Goal: Task Accomplishment & Management: Complete application form

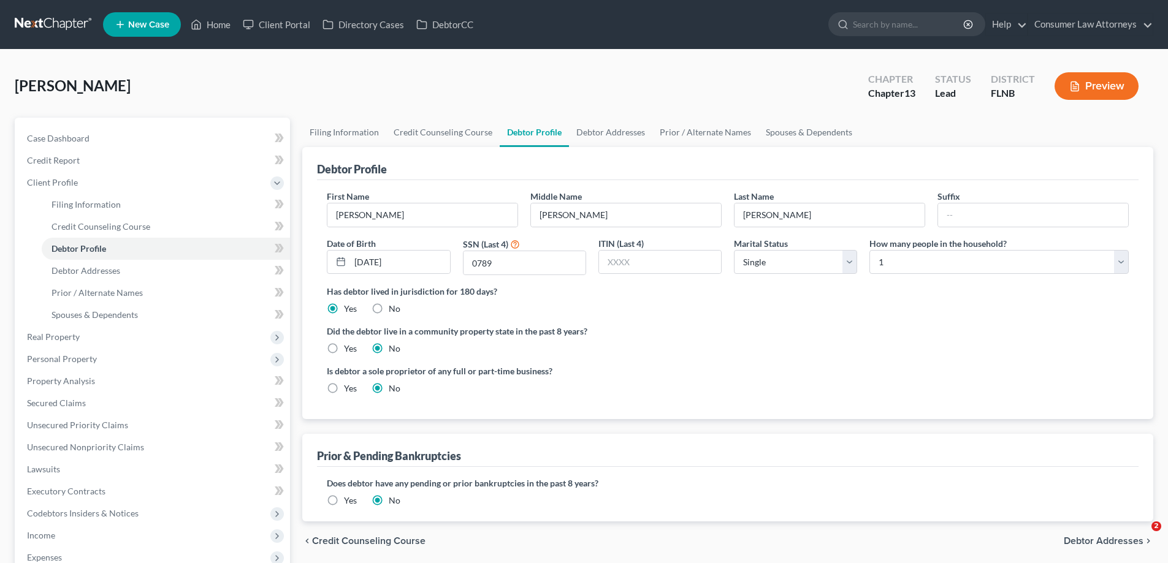
select select "0"
click at [220, 32] on link "Home" at bounding box center [211, 24] width 52 height 22
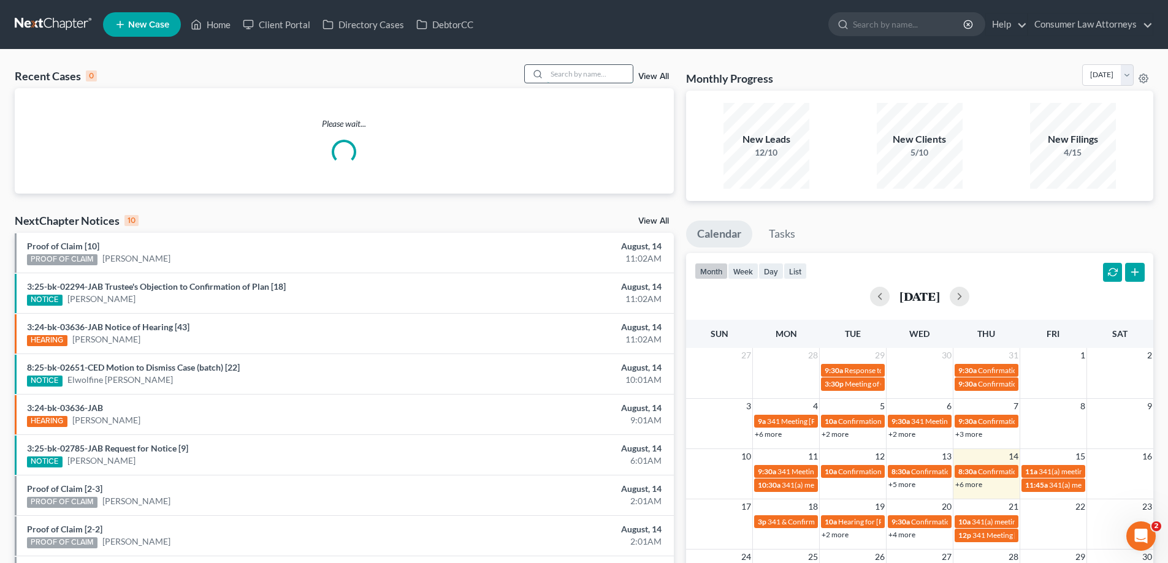
click at [563, 74] on input "search" at bounding box center [590, 74] width 86 height 18
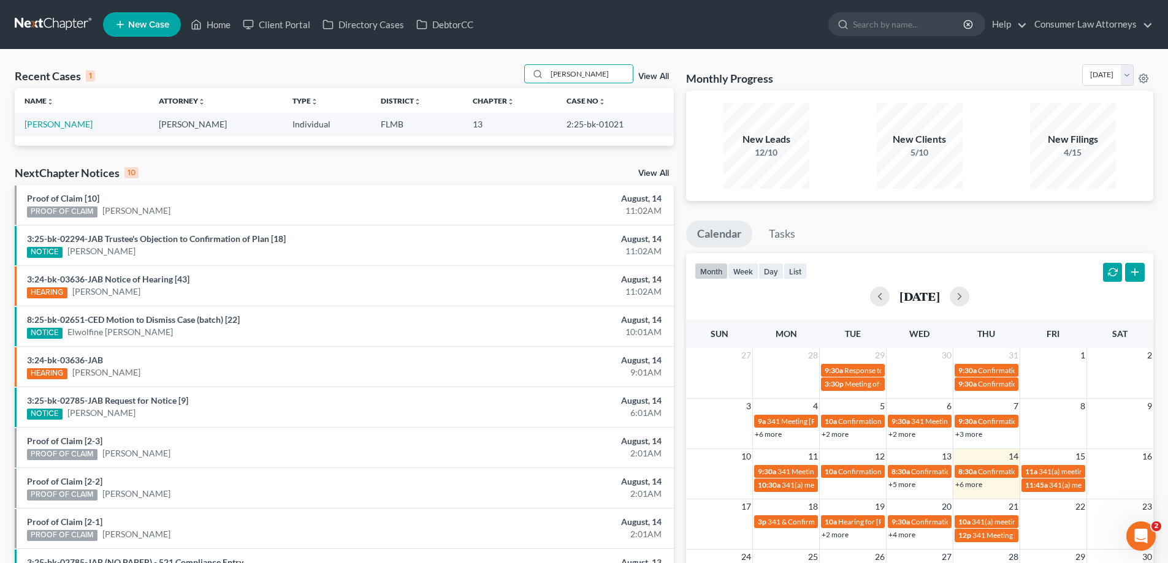
type input "[PERSON_NAME]"
drag, startPoint x: 620, startPoint y: 125, endPoint x: 559, endPoint y: 125, distance: 60.7
click at [559, 125] on td "2:25-bk-01021" at bounding box center [615, 124] width 117 height 23
copy td "2:25-bk-01021"
click at [48, 116] on td "[PERSON_NAME]" at bounding box center [82, 124] width 134 height 23
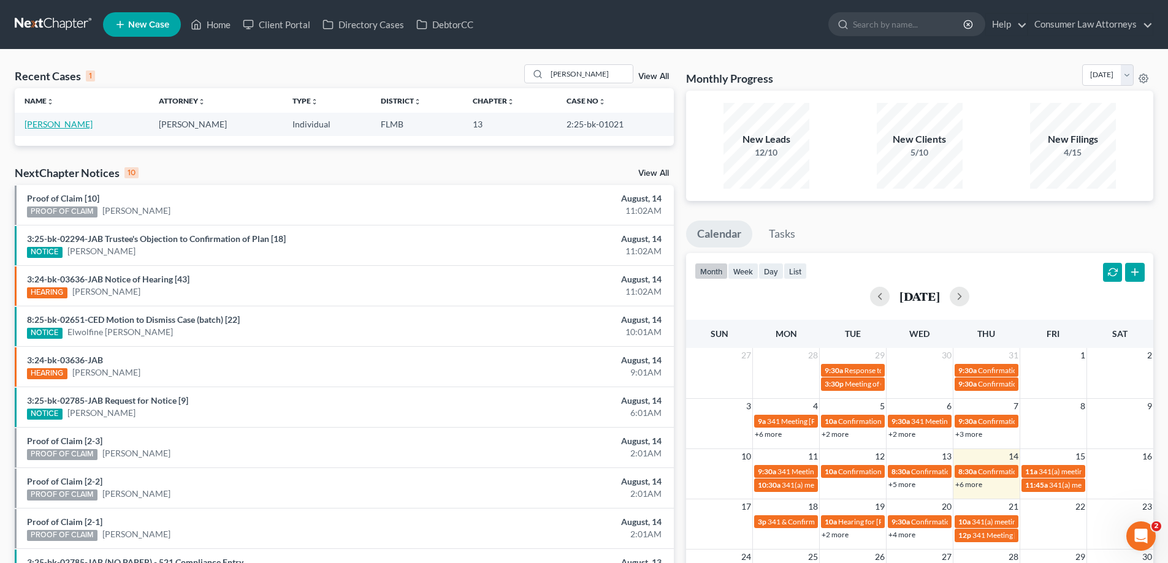
click at [48, 124] on link "[PERSON_NAME]" at bounding box center [59, 124] width 68 height 10
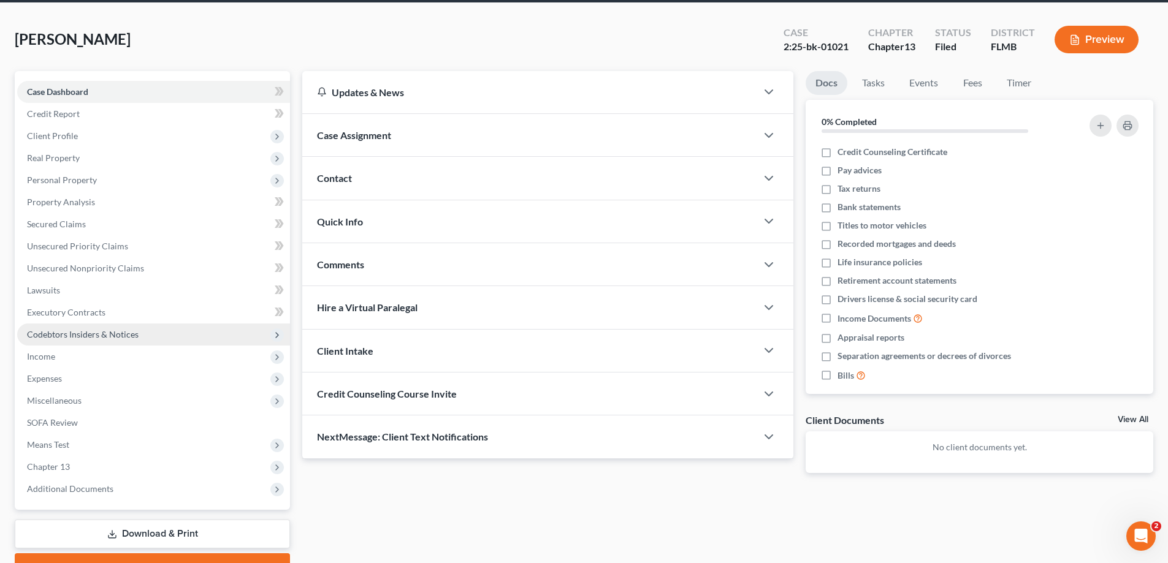
scroll to position [110, 0]
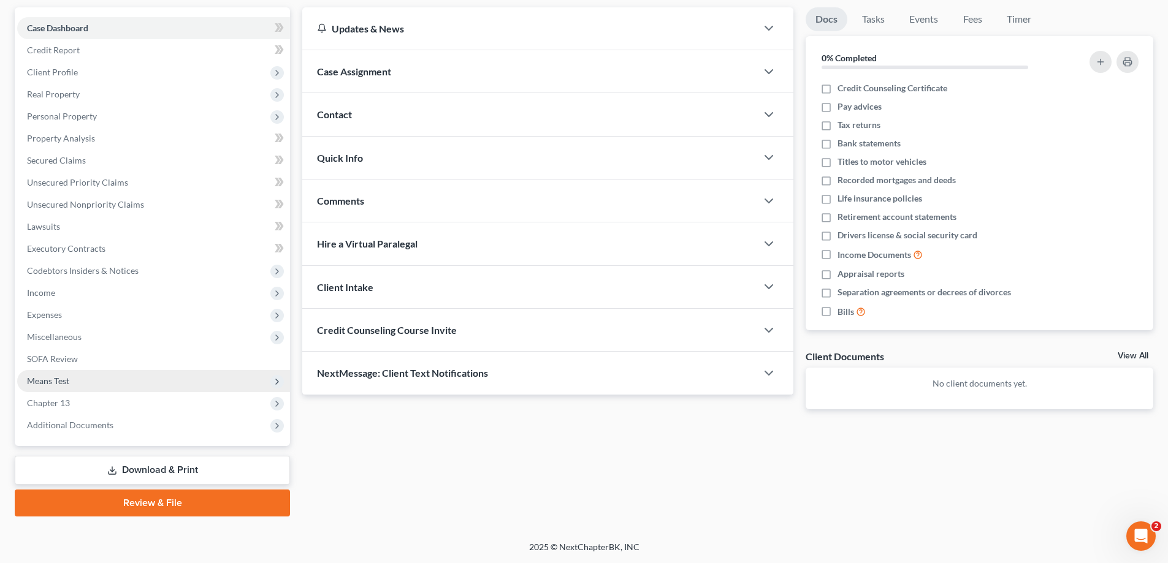
click at [50, 381] on span "Means Test" at bounding box center [48, 381] width 42 height 10
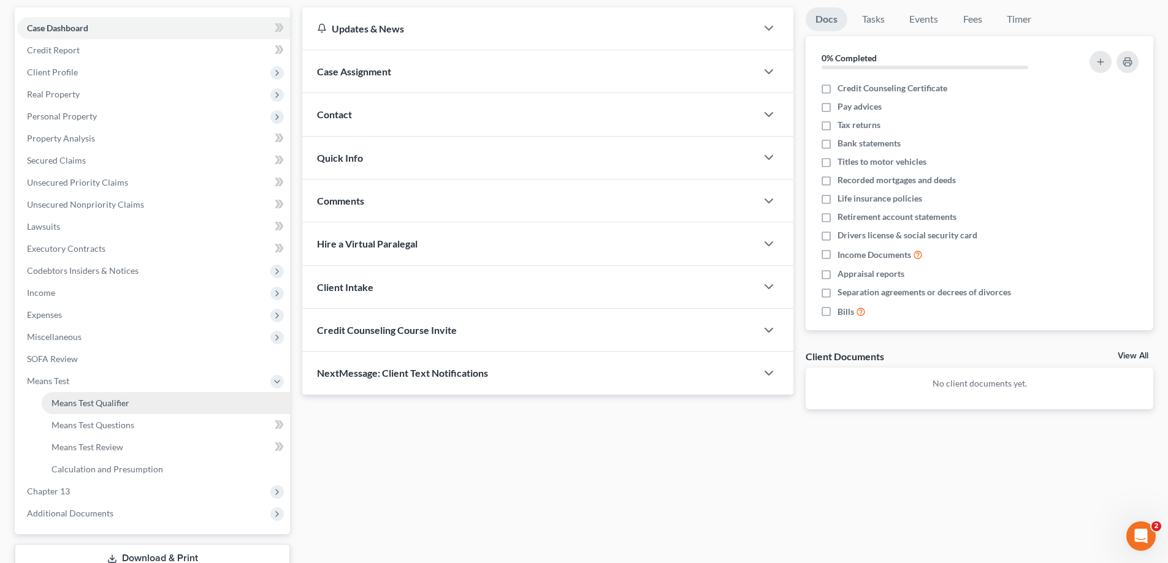
click at [77, 403] on span "Means Test Qualifier" at bounding box center [91, 403] width 78 height 10
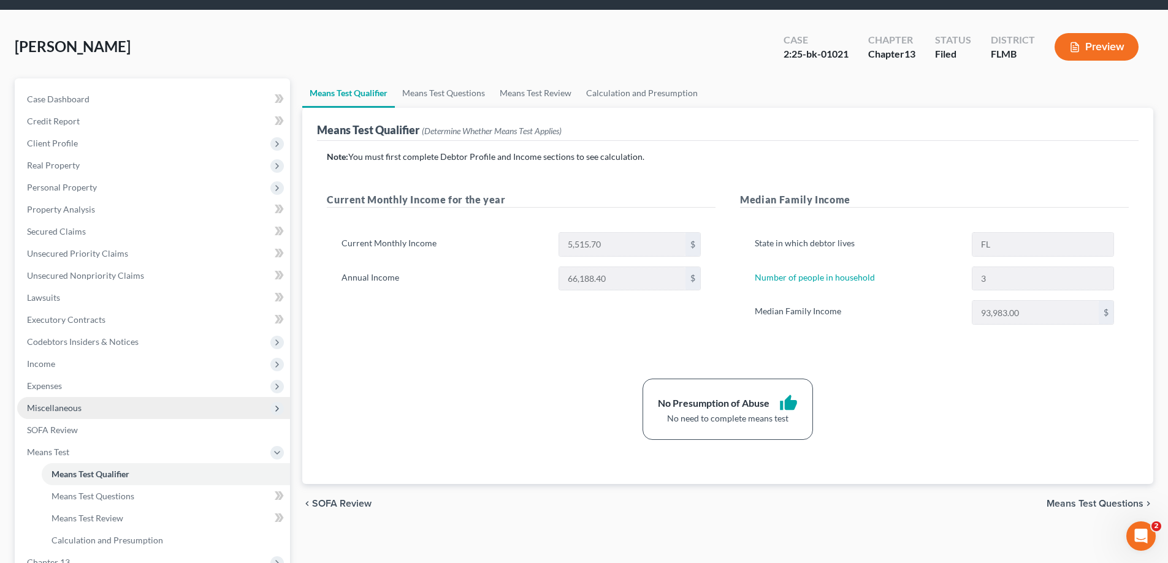
scroll to position [61, 0]
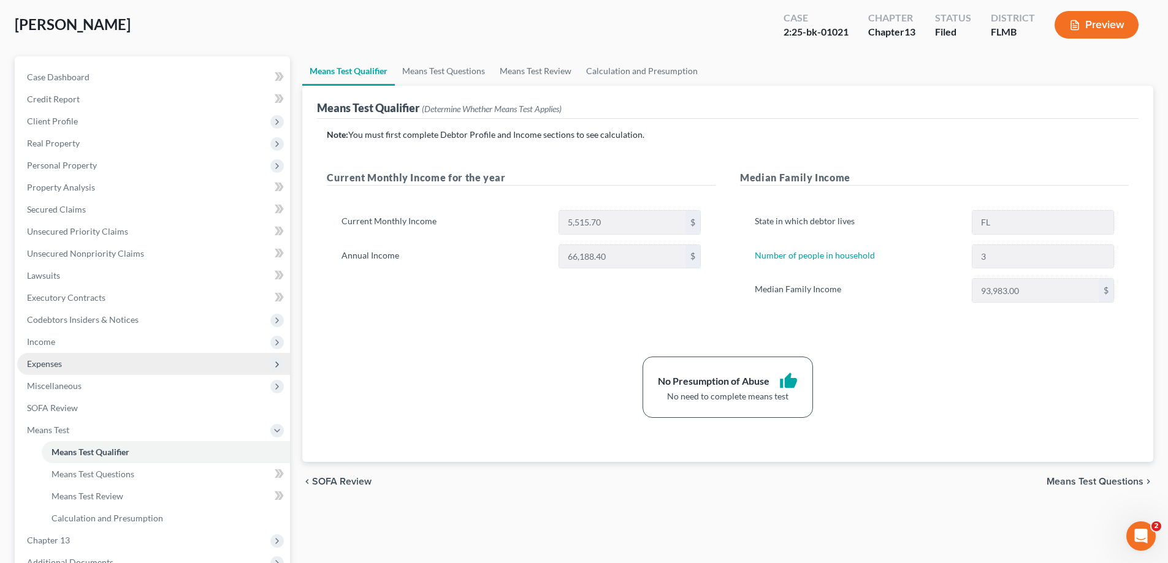
click at [49, 362] on span "Expenses" at bounding box center [44, 364] width 35 height 10
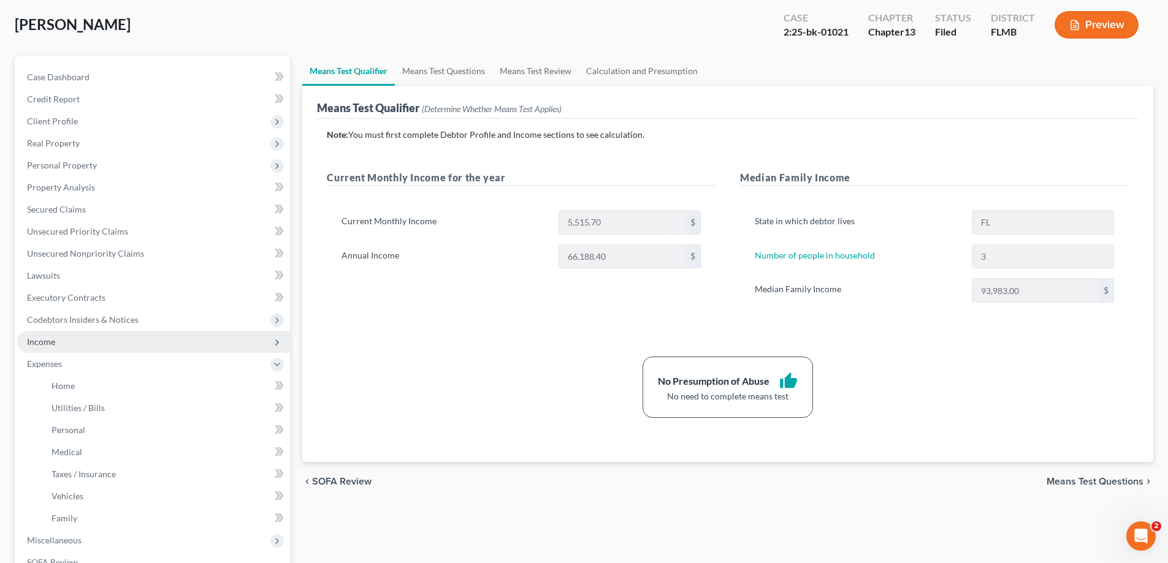
click at [45, 337] on span "Income" at bounding box center [41, 342] width 28 height 10
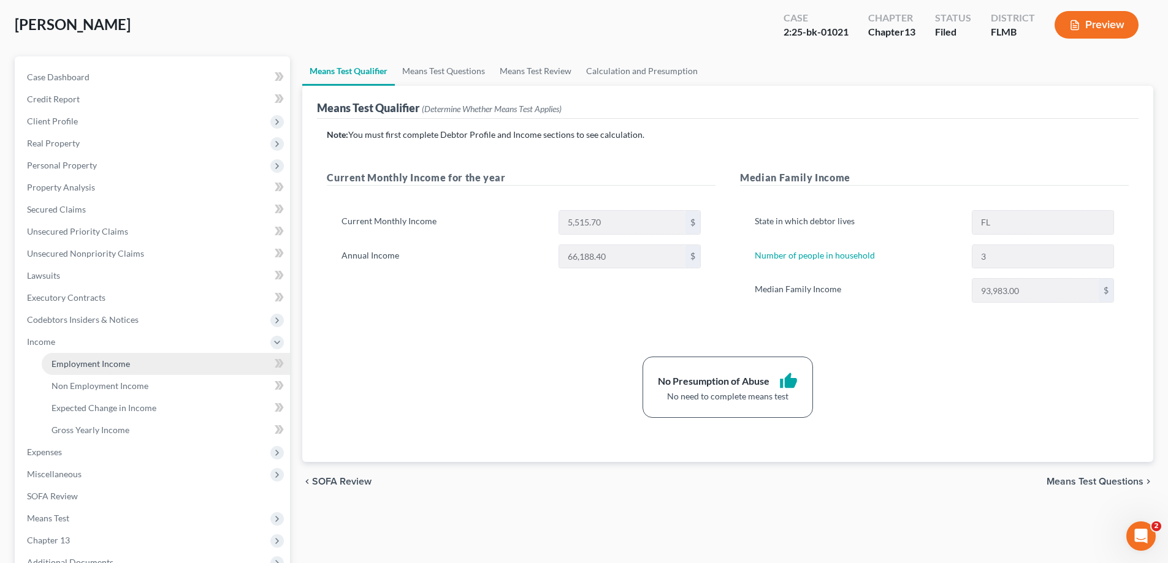
click at [50, 365] on link "Employment Income" at bounding box center [166, 364] width 248 height 22
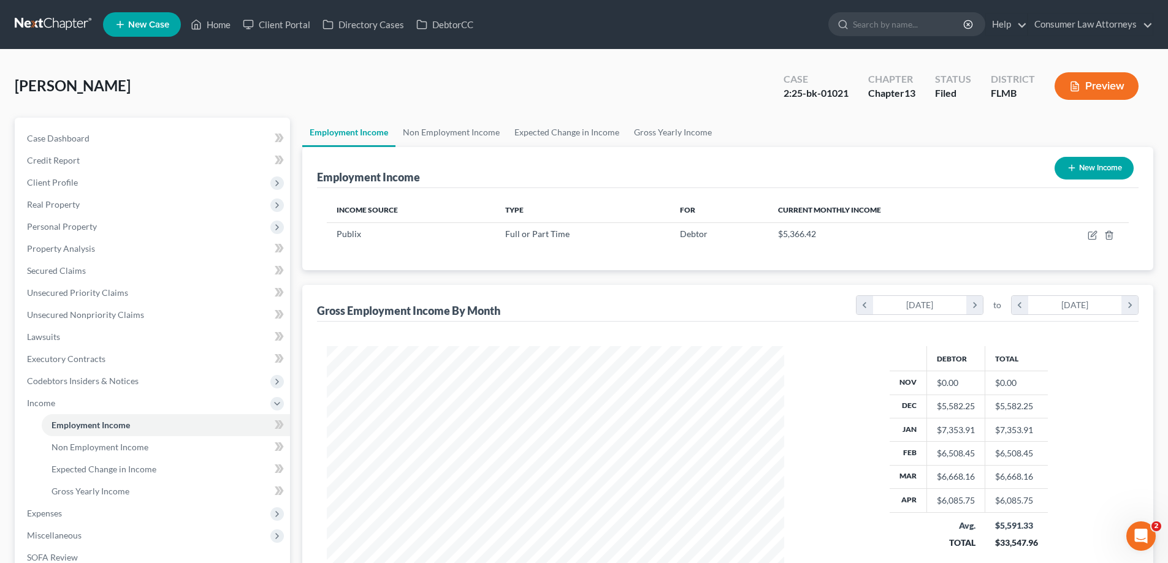
scroll to position [229, 482]
click at [463, 140] on link "Non Employment Income" at bounding box center [451, 132] width 112 height 29
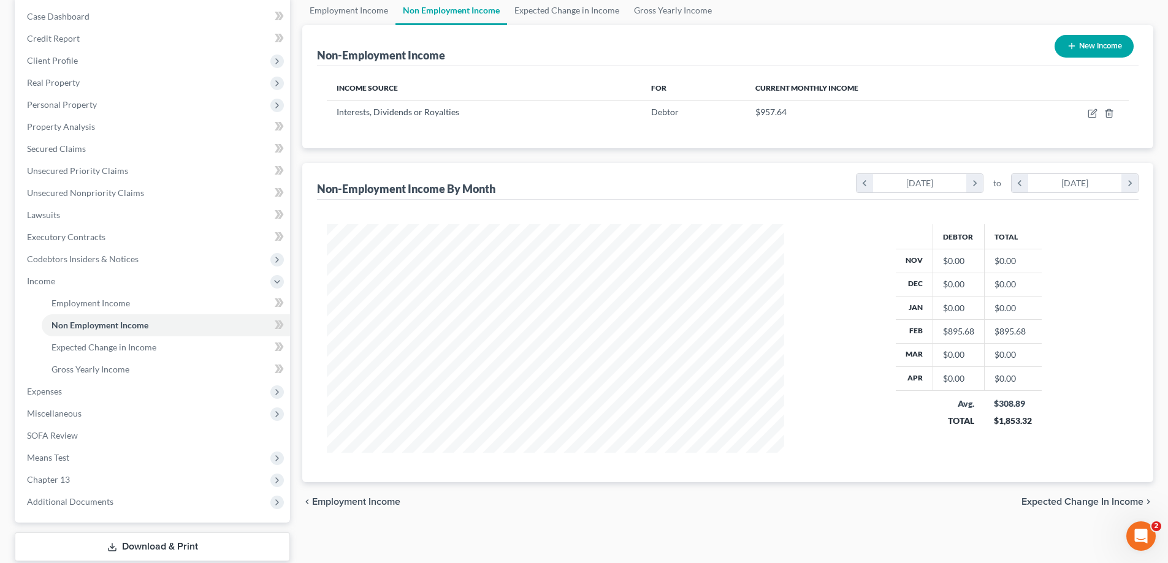
scroll to position [123, 0]
click at [48, 397] on span "Expenses" at bounding box center [153, 391] width 273 height 22
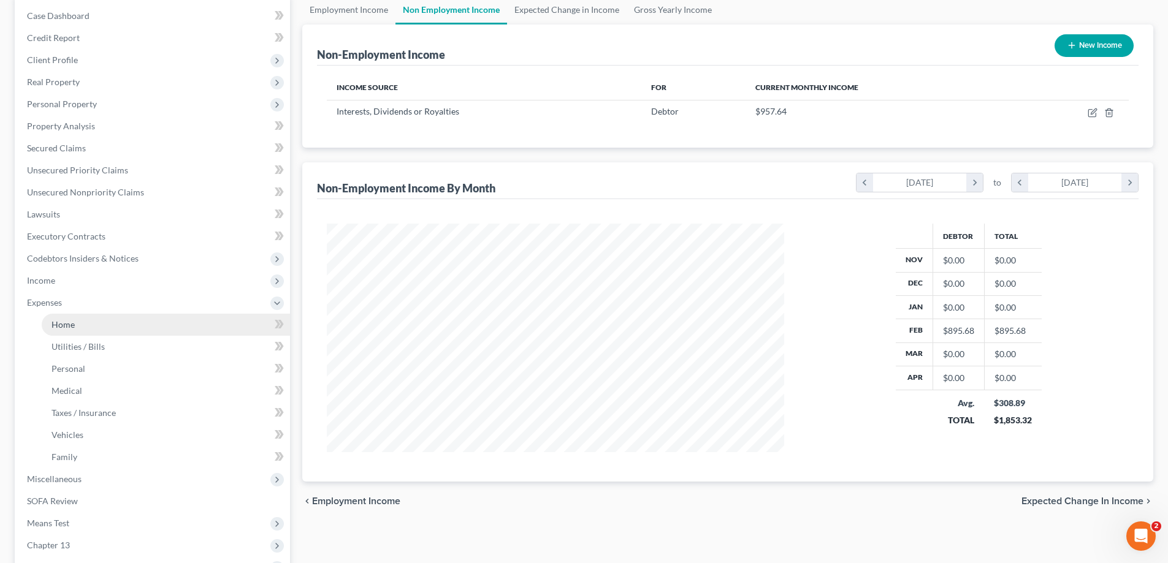
click at [61, 321] on span "Home" at bounding box center [63, 324] width 23 height 10
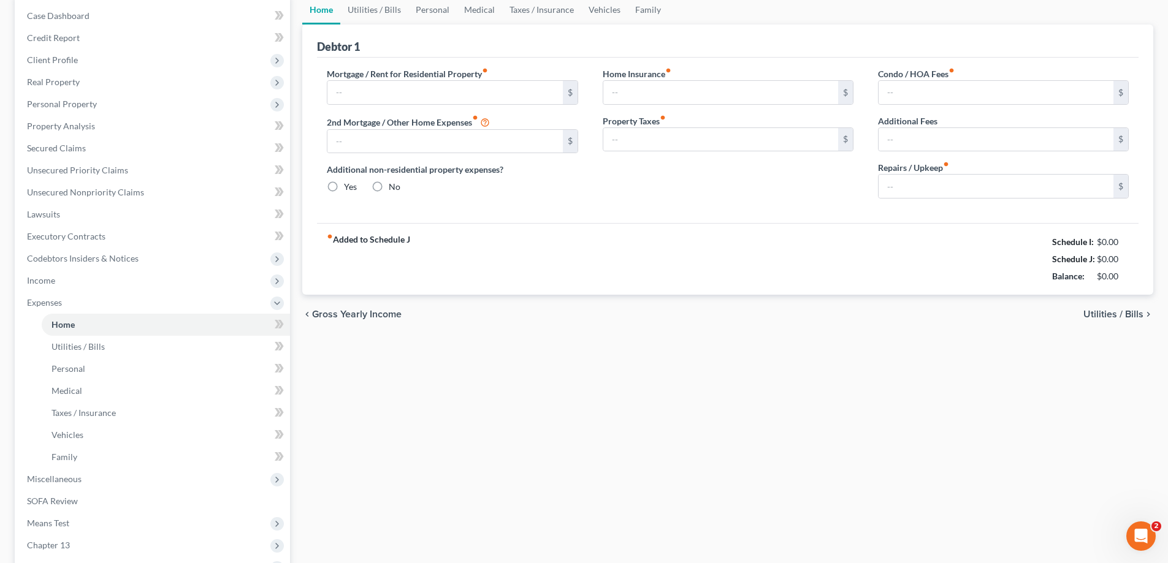
scroll to position [38, 0]
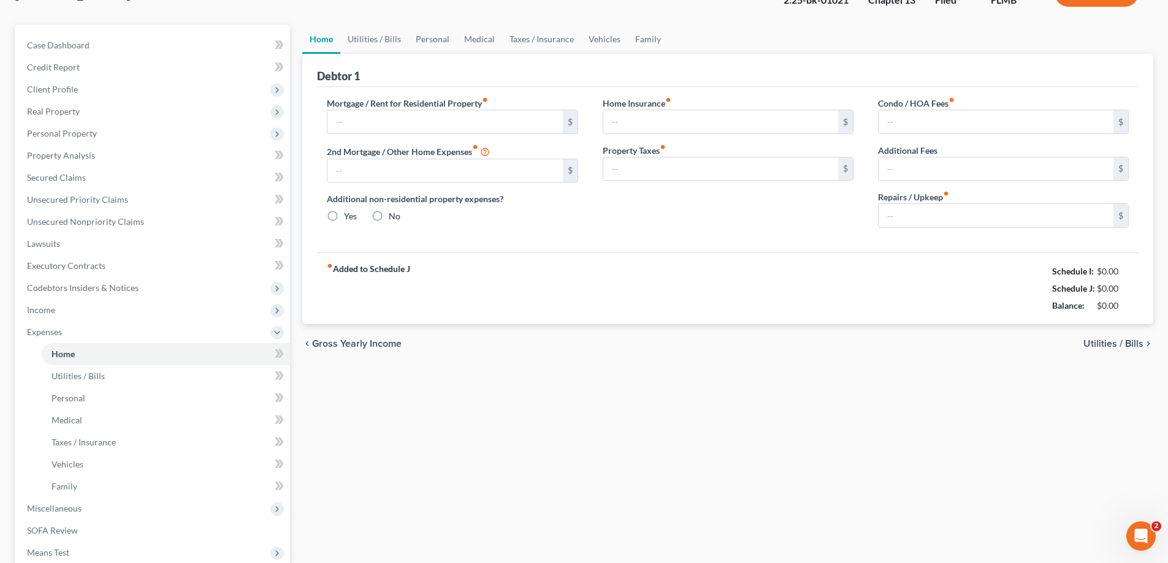
type input "1,722.99"
type input "0.00"
radio input "true"
type input "0.00"
type input "16.00"
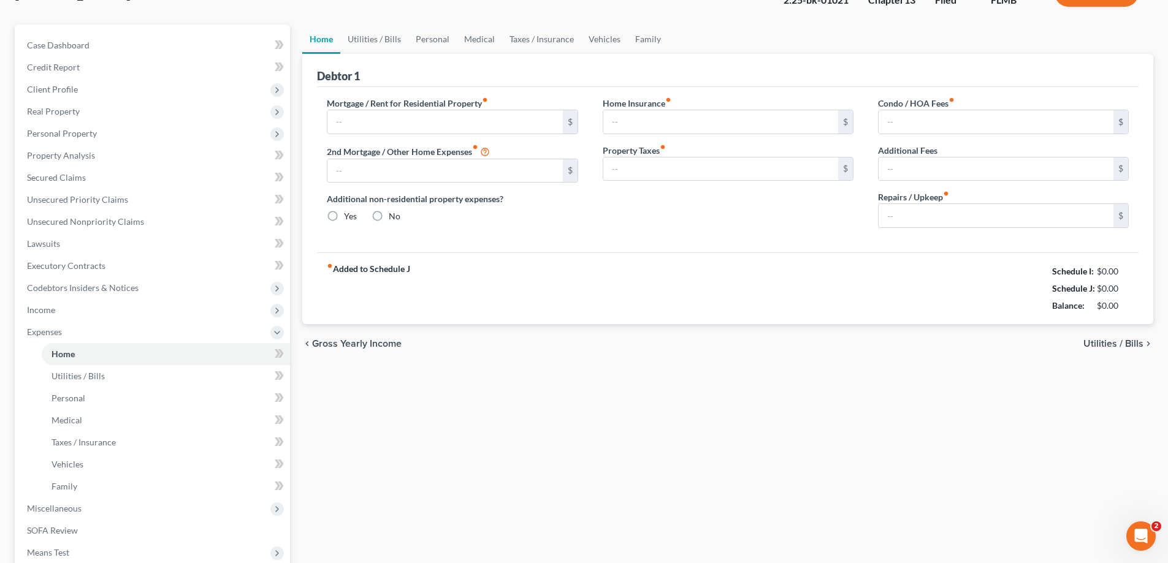
type input "0.00"
type input "120.00"
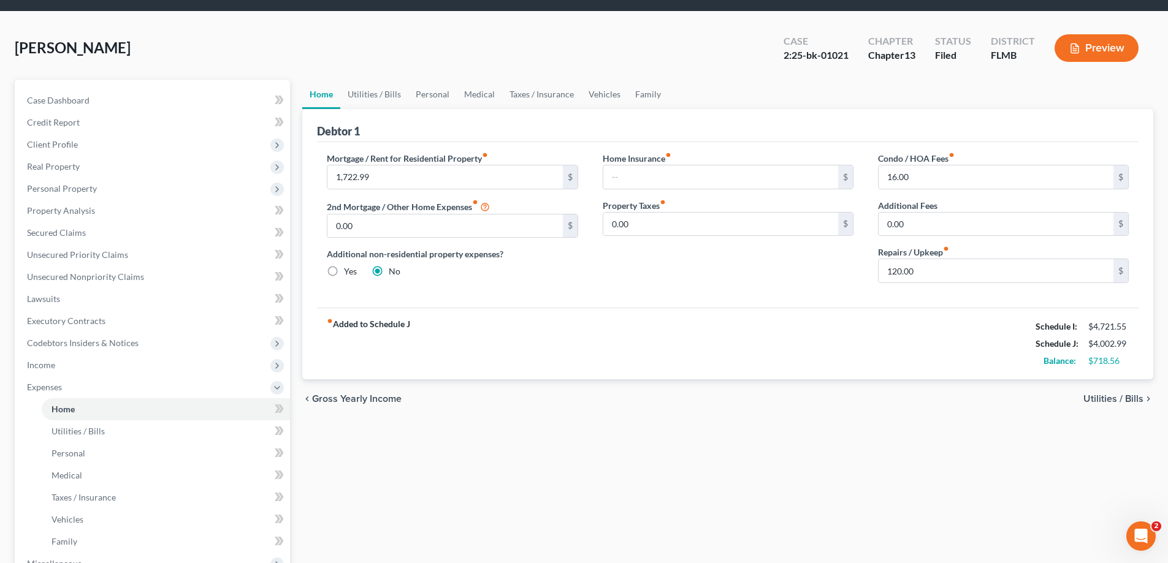
scroll to position [0, 0]
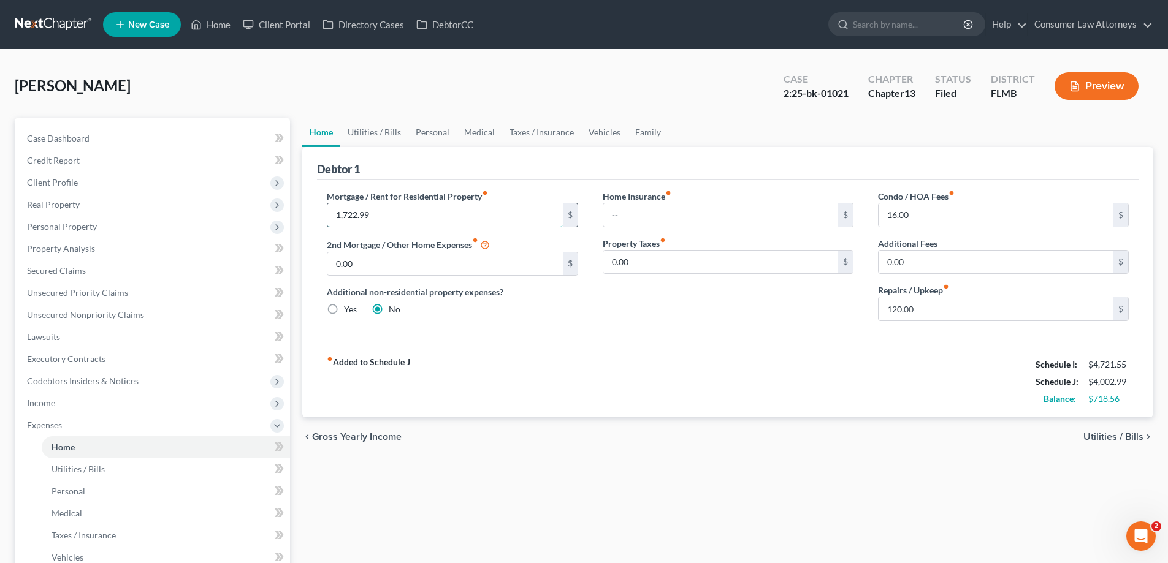
click at [506, 221] on input "1,722.99" at bounding box center [444, 215] width 235 height 23
type input "2,135.64"
click at [804, 333] on div "Mortgage / Rent for Residential Property fiber_manual_record 2,135.64 $ 2nd Mor…" at bounding box center [728, 263] width 822 height 166
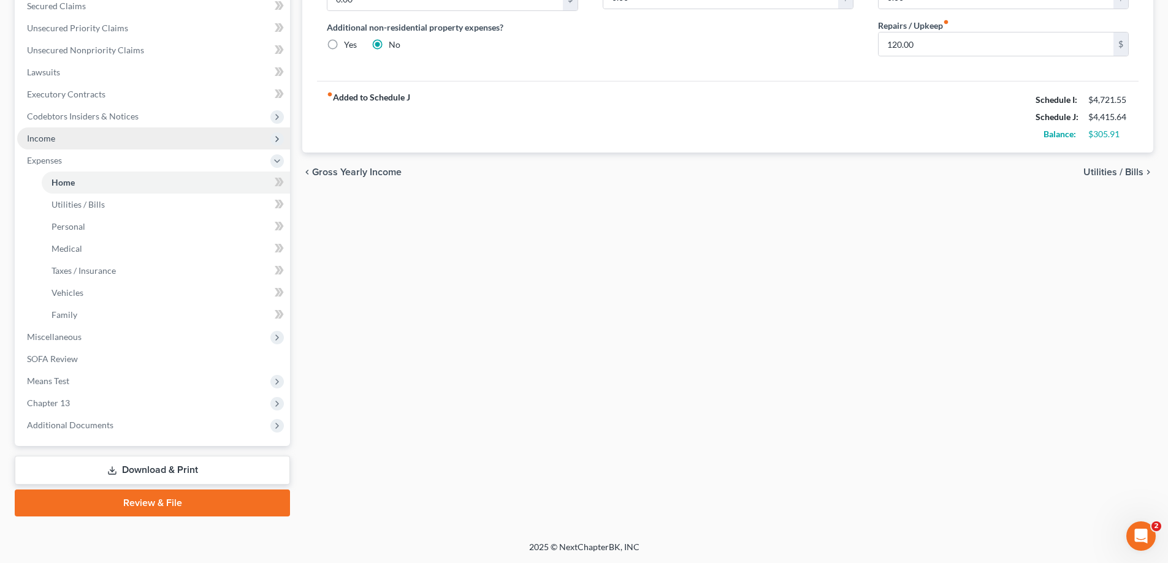
click at [58, 144] on span "Income" at bounding box center [153, 139] width 273 height 22
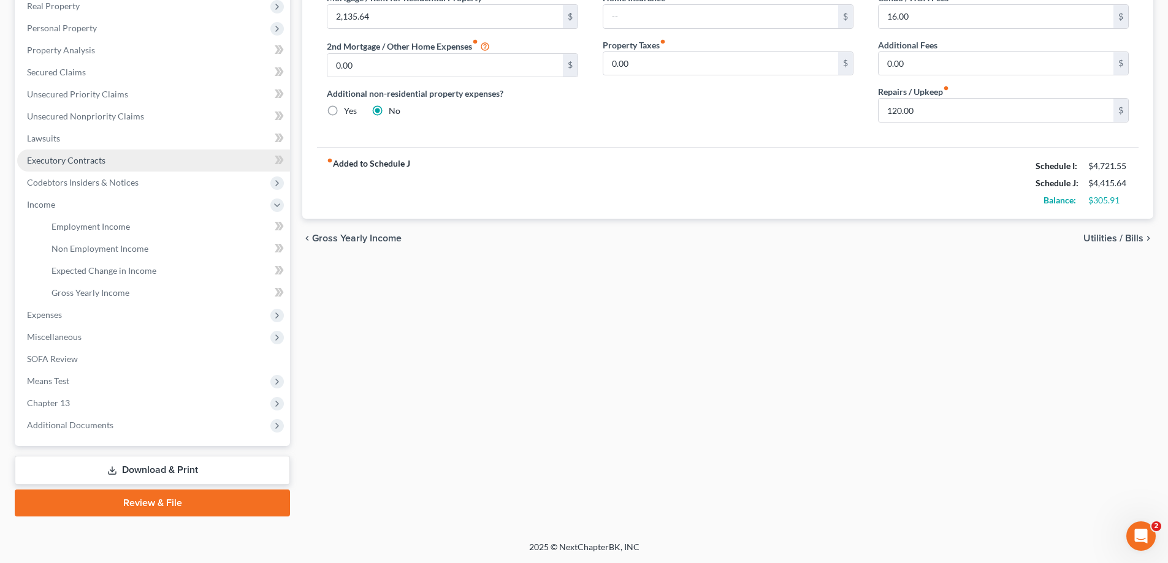
scroll to position [199, 0]
click at [96, 229] on span "Employment Income" at bounding box center [91, 226] width 78 height 10
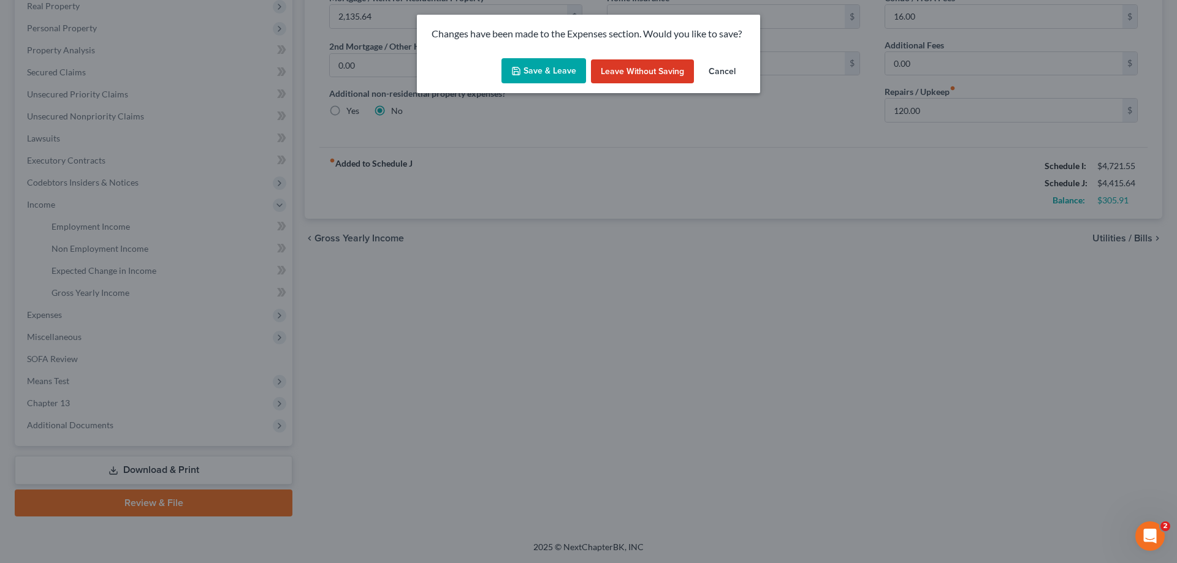
click at [551, 70] on button "Save & Leave" at bounding box center [544, 71] width 85 height 26
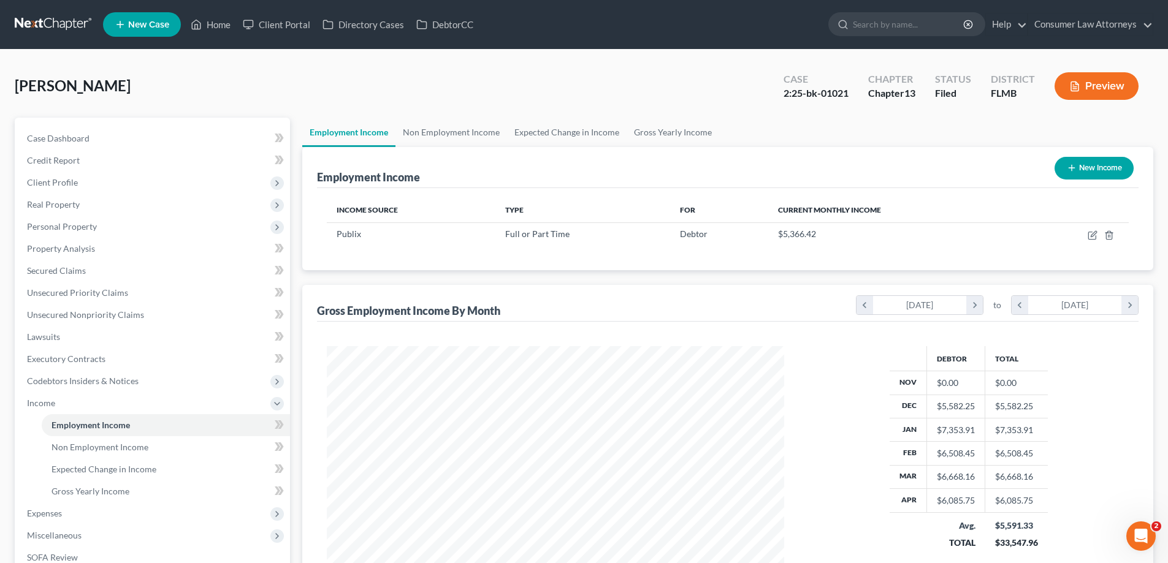
click at [296, 229] on div "Employment Income Non Employment Income Expected Change in Income Gross Yearly …" at bounding box center [727, 417] width 863 height 598
click at [64, 269] on span "Secured Claims" at bounding box center [56, 270] width 59 height 10
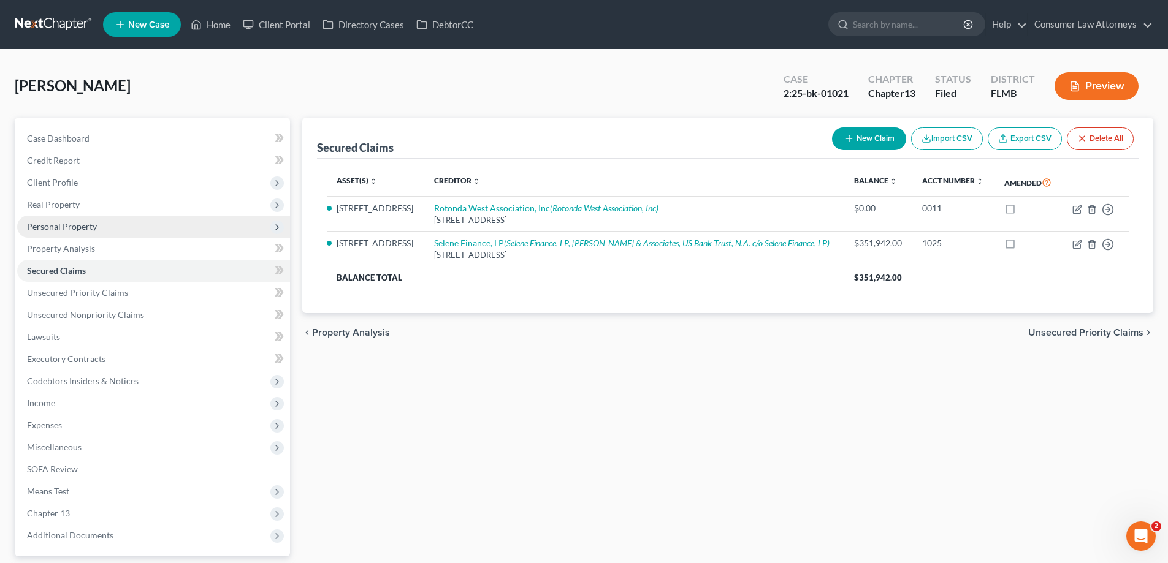
click at [64, 228] on span "Personal Property" at bounding box center [62, 226] width 70 height 10
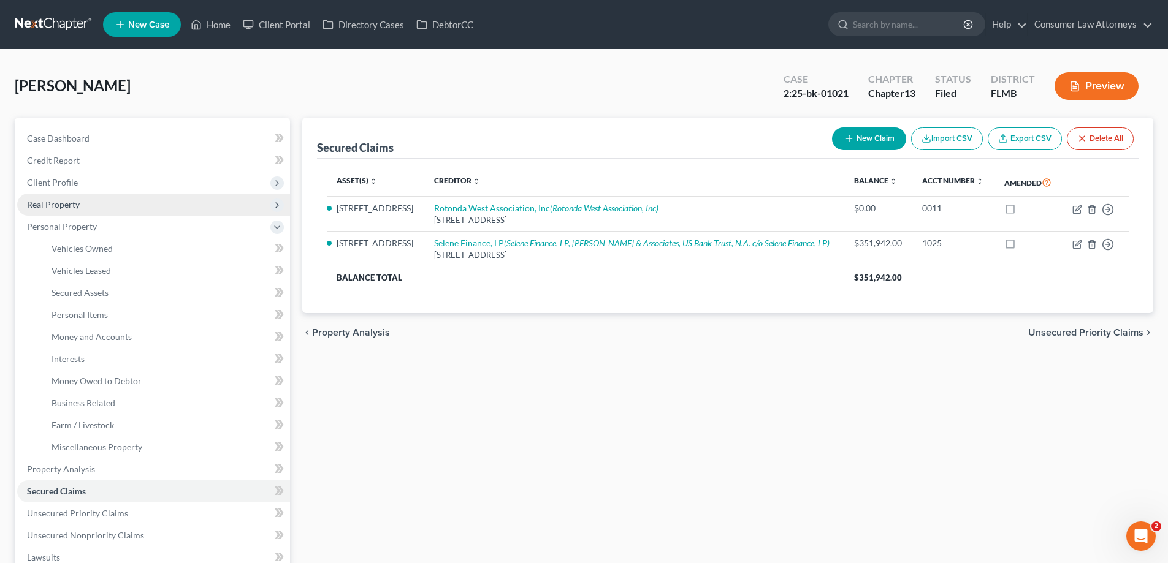
click at [59, 199] on span "Real Property" at bounding box center [53, 204] width 53 height 10
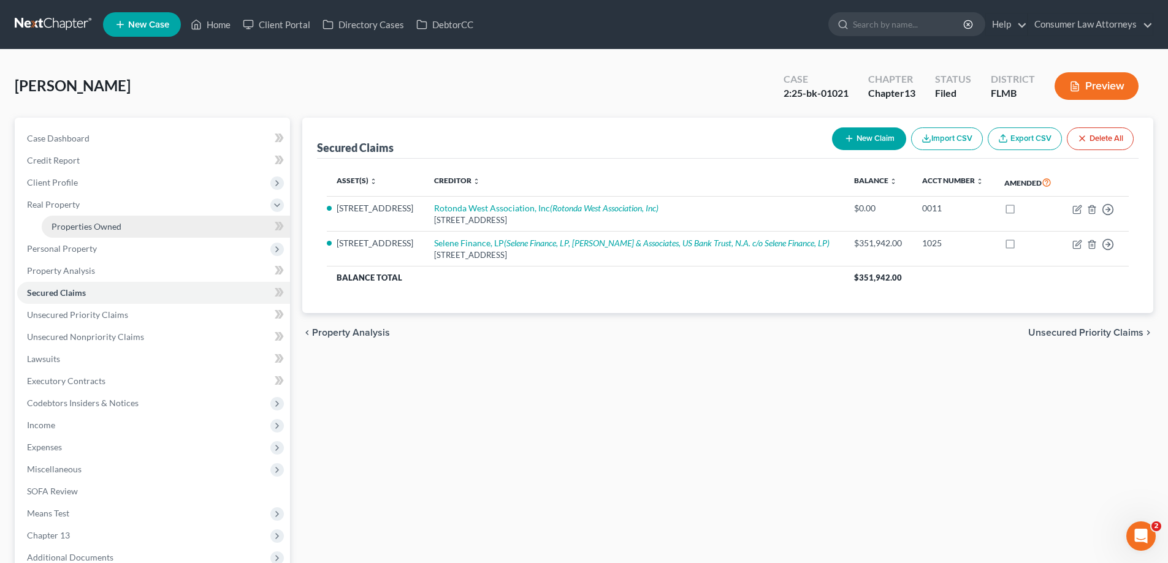
click at [80, 231] on span "Properties Owned" at bounding box center [87, 226] width 70 height 10
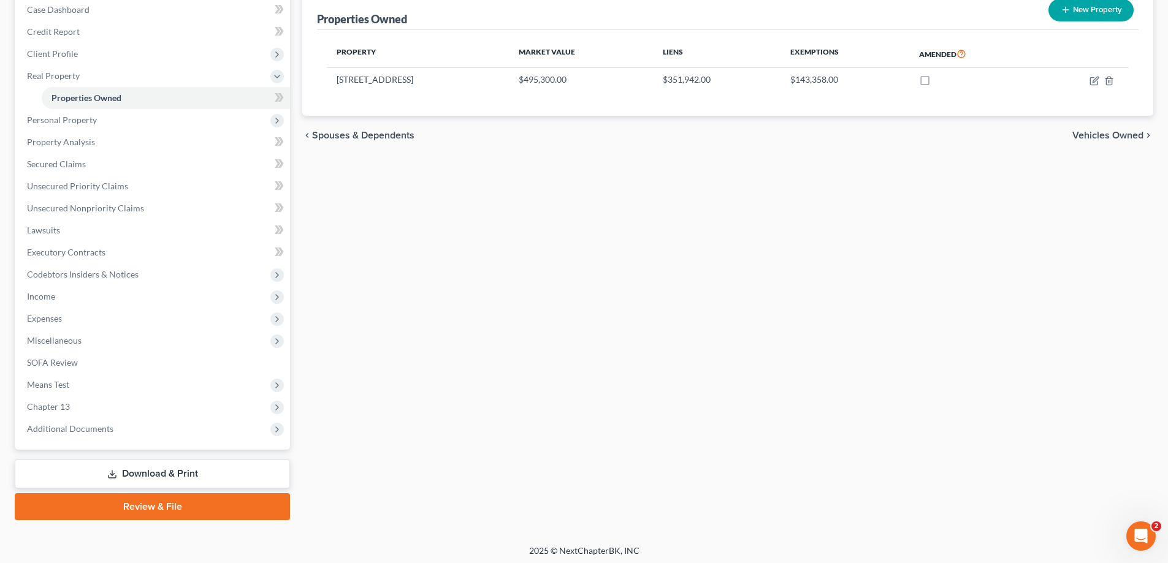
scroll to position [132, 0]
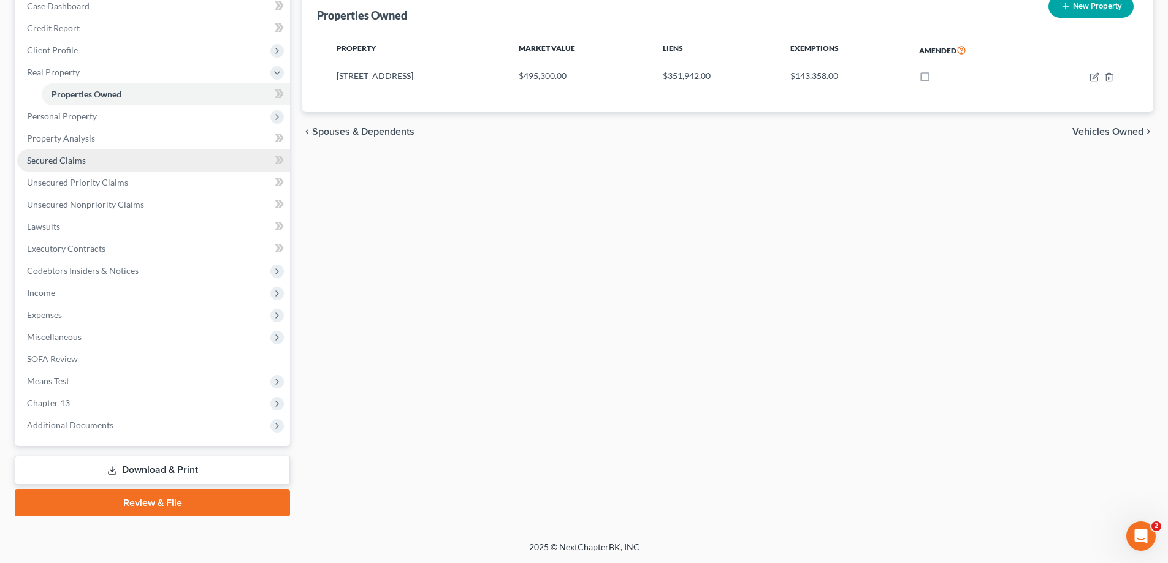
drag, startPoint x: 44, startPoint y: 162, endPoint x: 376, endPoint y: 227, distance: 338.5
click at [44, 162] on span "Secured Claims" at bounding box center [56, 160] width 59 height 10
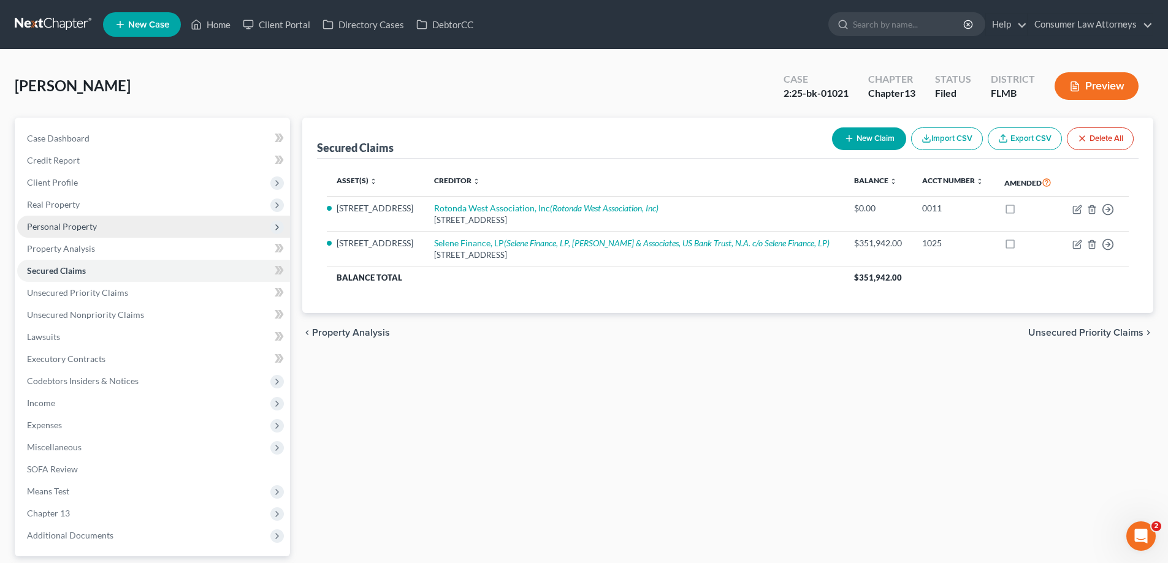
click at [42, 231] on span "Personal Property" at bounding box center [62, 226] width 70 height 10
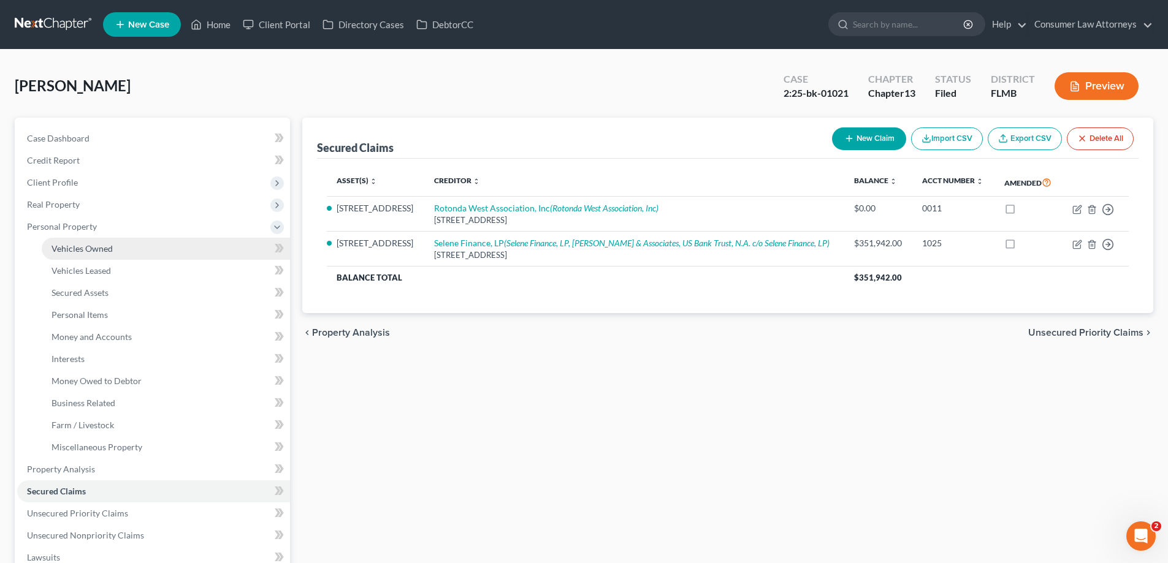
click at [111, 248] on span "Vehicles Owned" at bounding box center [82, 248] width 61 height 10
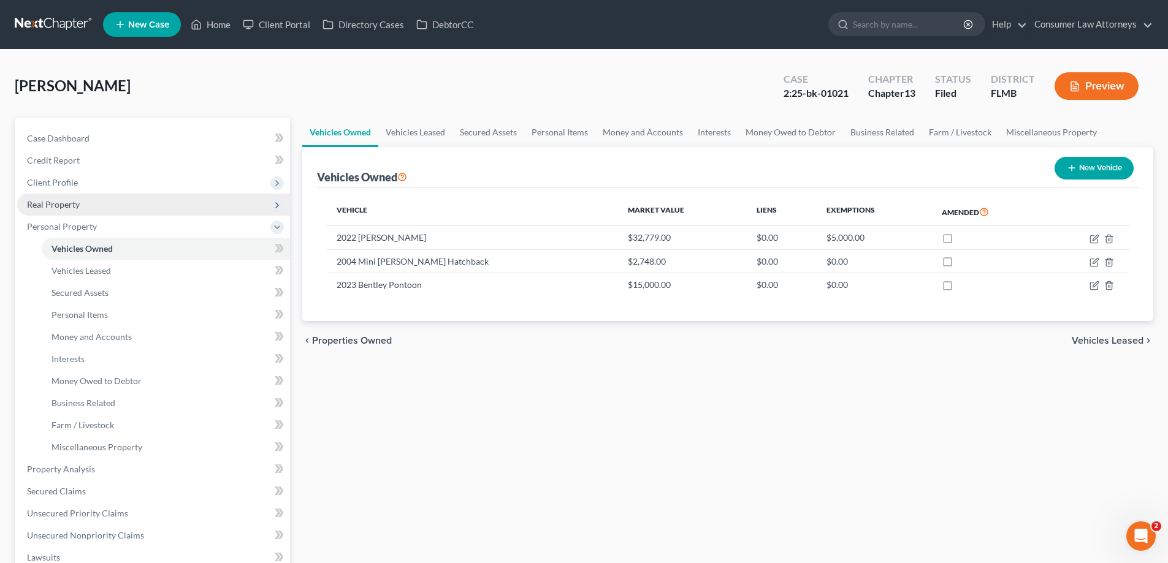
click at [58, 199] on span "Real Property" at bounding box center [53, 204] width 53 height 10
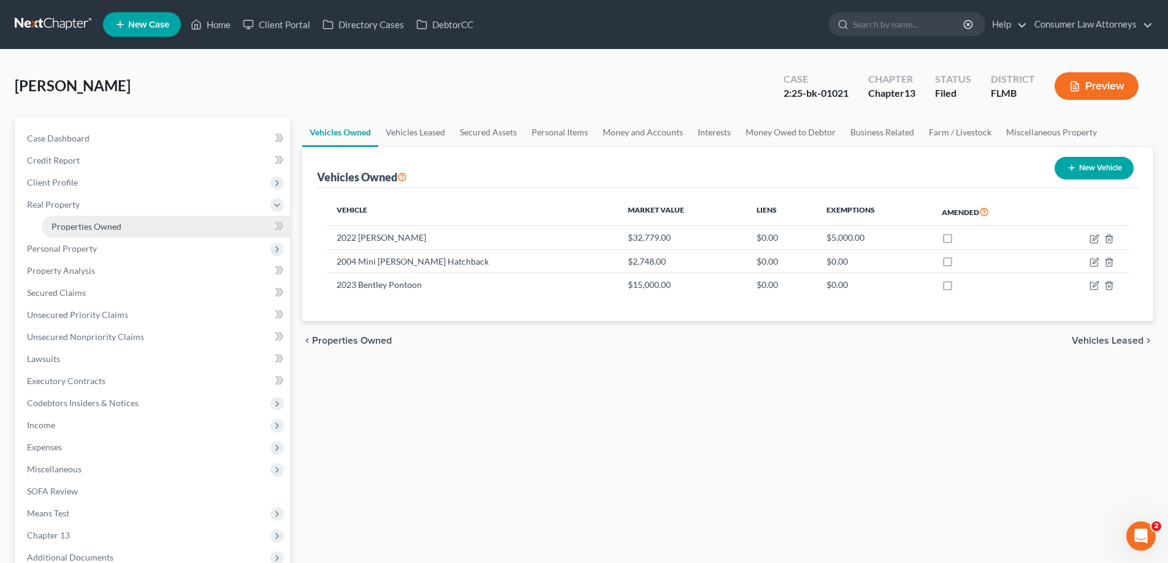
click at [85, 223] on span "Properties Owned" at bounding box center [87, 226] width 70 height 10
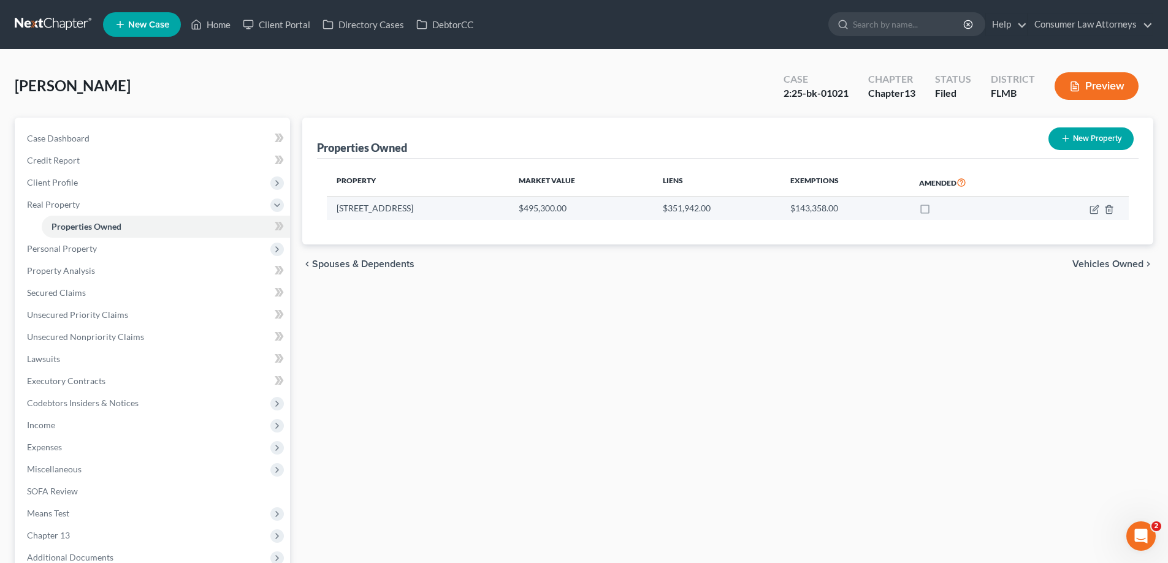
drag, startPoint x: 336, startPoint y: 212, endPoint x: 408, endPoint y: 213, distance: 72.4
click at [408, 213] on td "[STREET_ADDRESS]" at bounding box center [418, 208] width 182 height 23
click at [207, 26] on link "Home" at bounding box center [211, 24] width 52 height 22
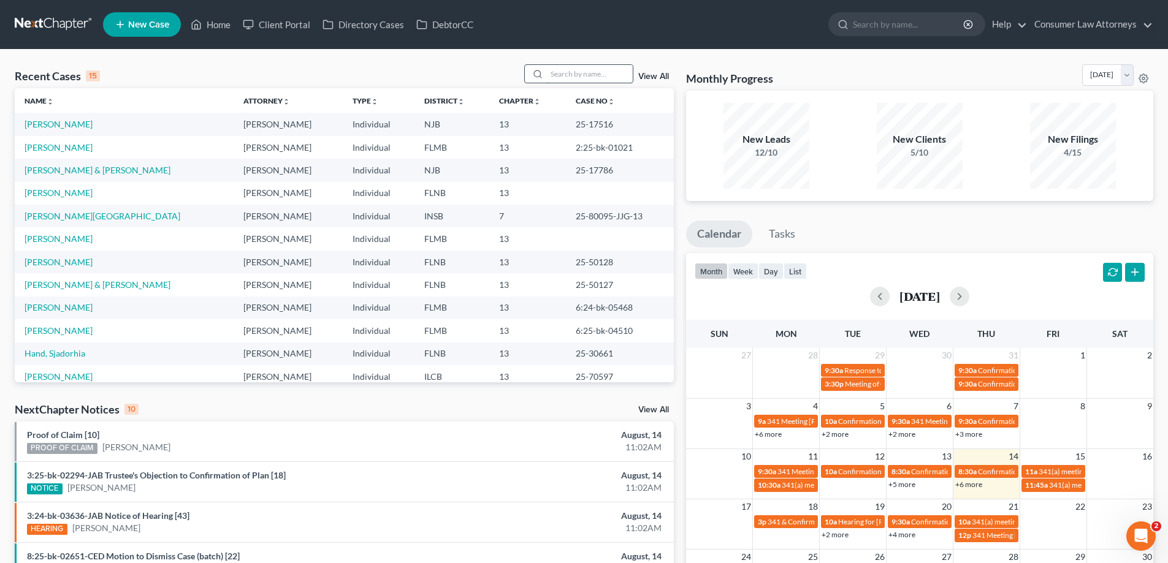
click at [567, 69] on input "search" at bounding box center [590, 74] width 86 height 18
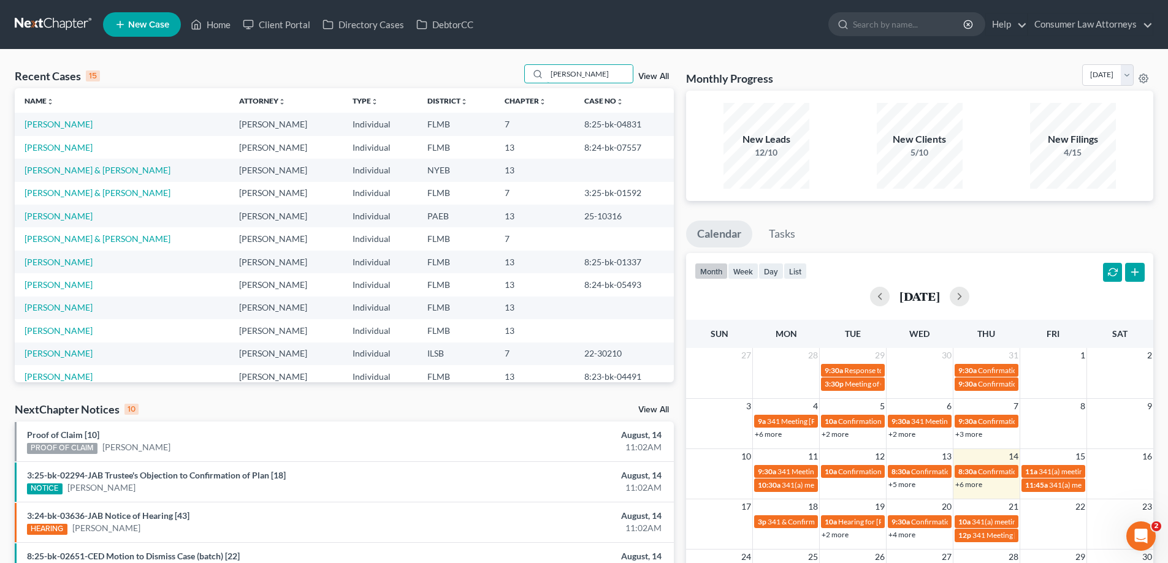
drag, startPoint x: 579, startPoint y: 82, endPoint x: 525, endPoint y: 82, distance: 53.3
click at [525, 82] on div "Recent Cases 15 [PERSON_NAME] View All" at bounding box center [344, 76] width 659 height 24
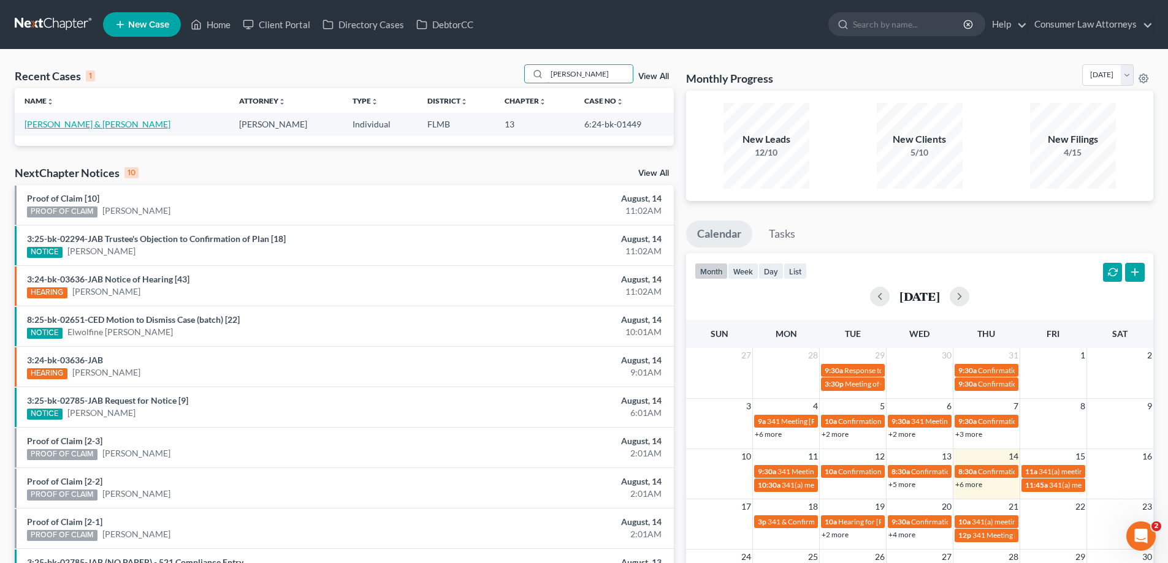
type input "[PERSON_NAME]"
click at [99, 125] on link "[PERSON_NAME] & [PERSON_NAME]" at bounding box center [98, 124] width 146 height 10
select select "6"
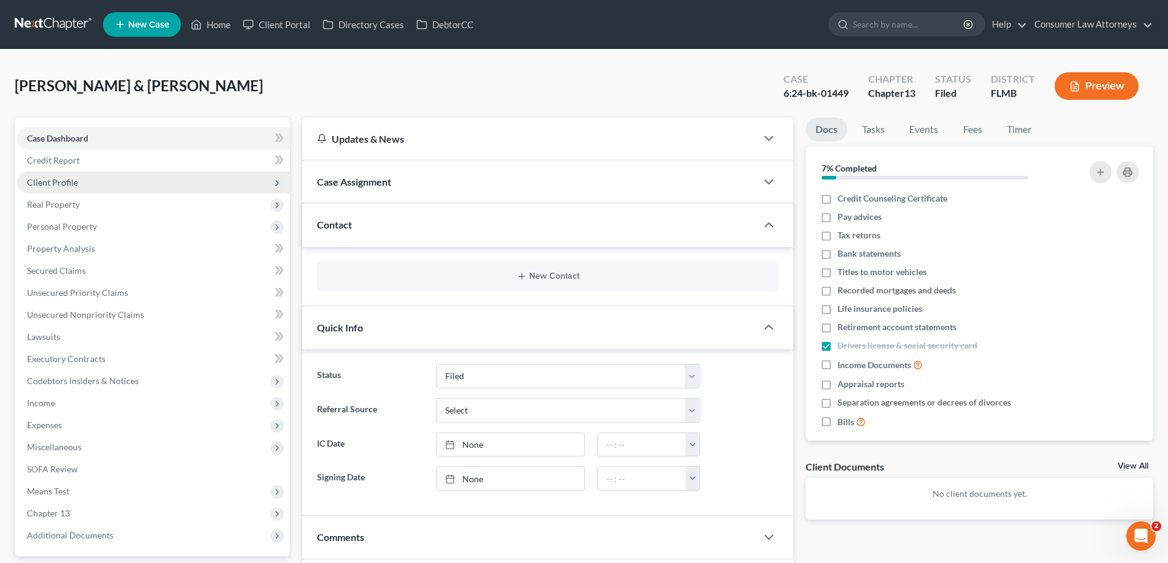
click at [74, 184] on span "Client Profile" at bounding box center [52, 182] width 51 height 10
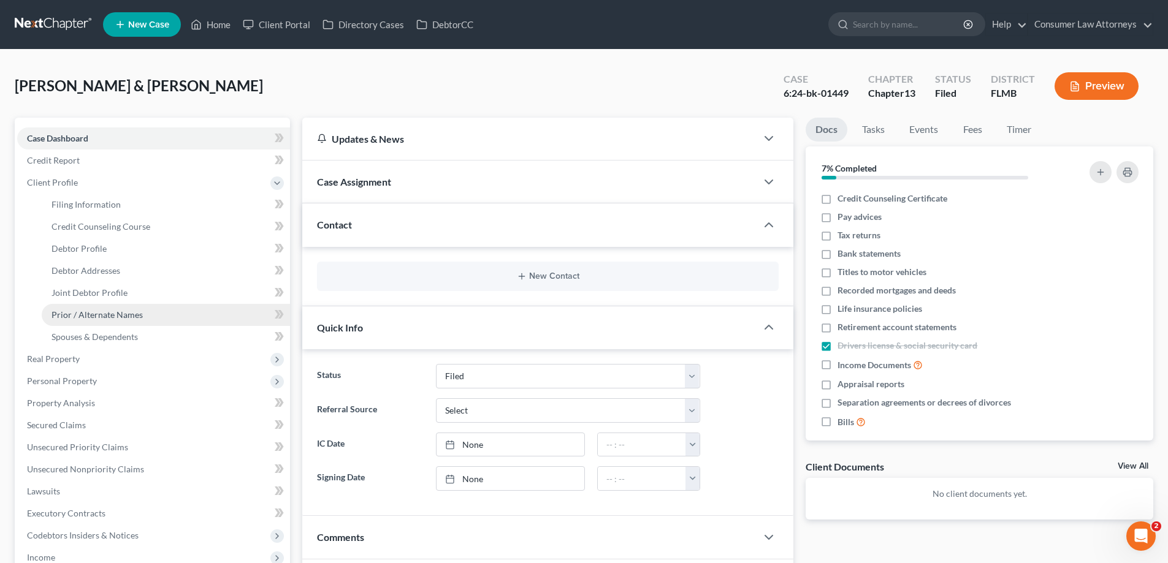
click at [98, 318] on span "Prior / Alternate Names" at bounding box center [97, 315] width 91 height 10
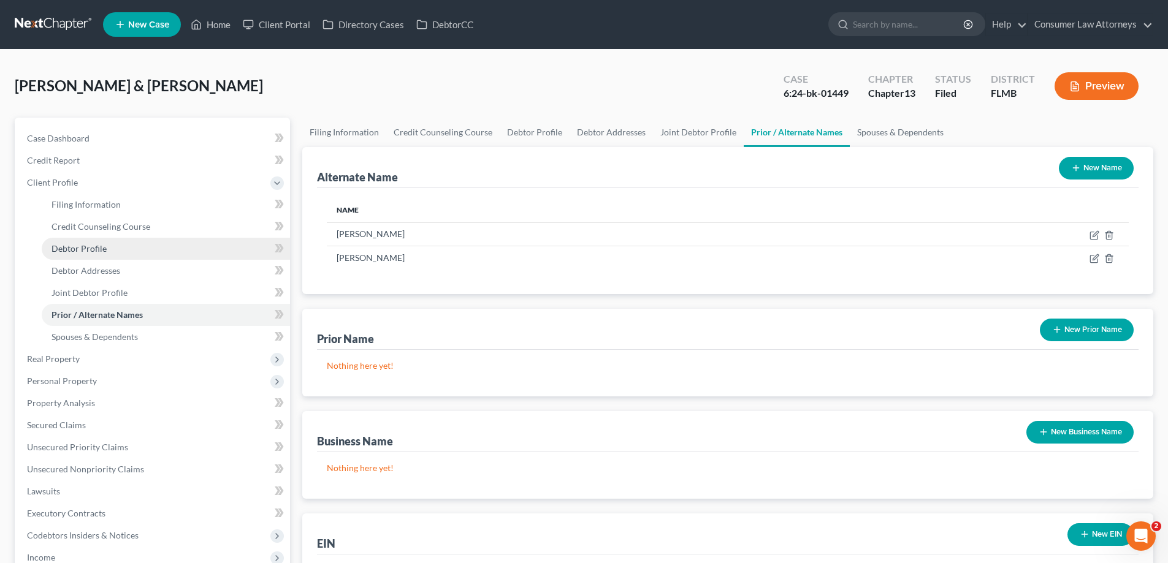
click at [91, 248] on span "Debtor Profile" at bounding box center [79, 248] width 55 height 10
select select "1"
select select "3"
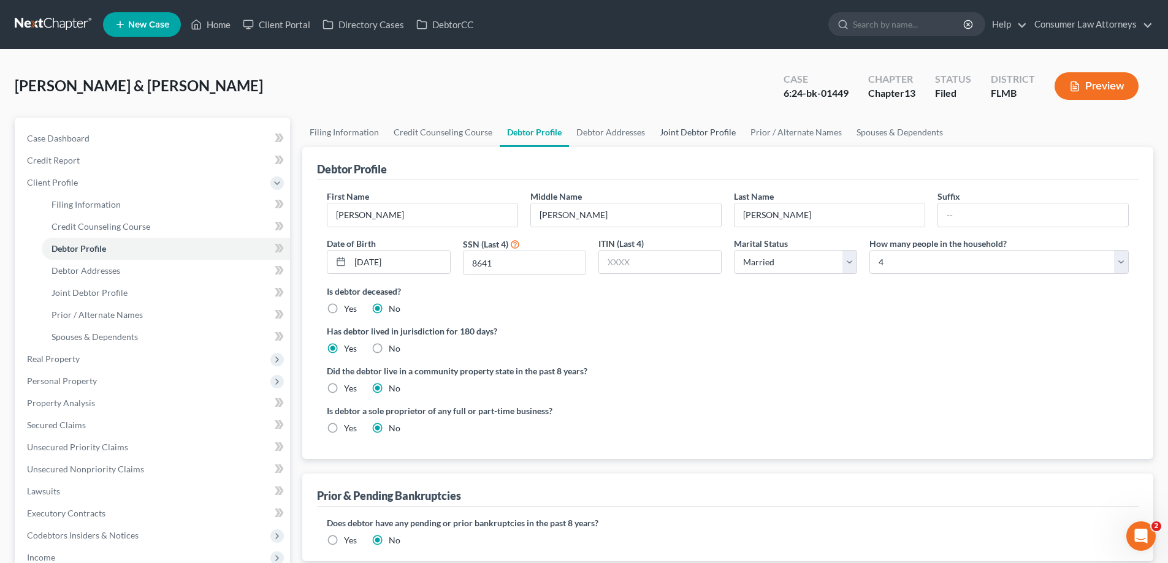
click at [695, 137] on link "Joint Debtor Profile" at bounding box center [697, 132] width 91 height 29
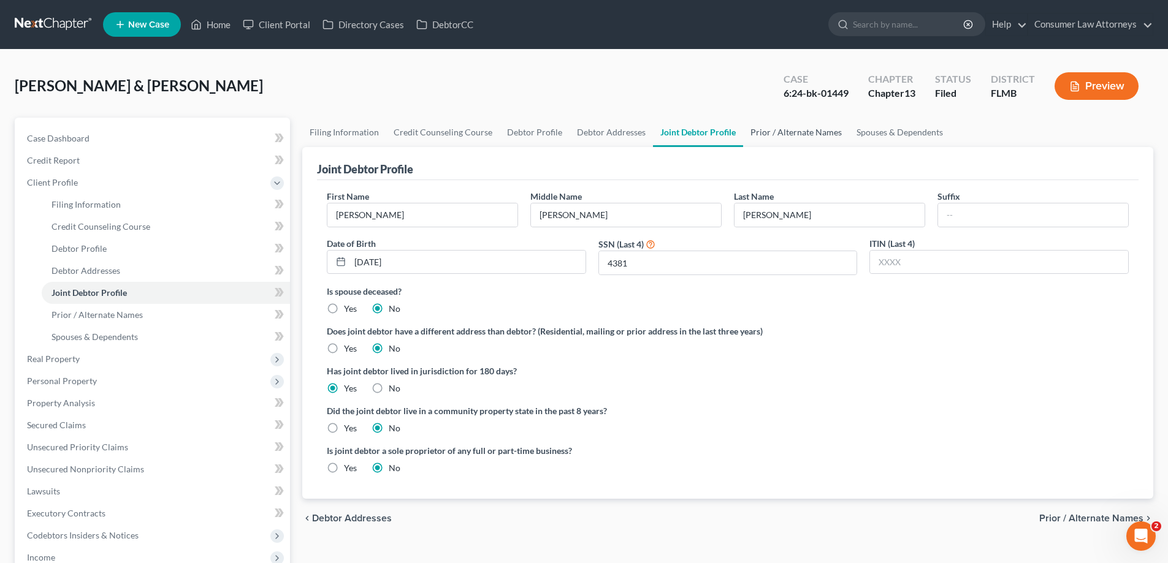
click at [796, 139] on link "Prior / Alternate Names" at bounding box center [796, 132] width 106 height 29
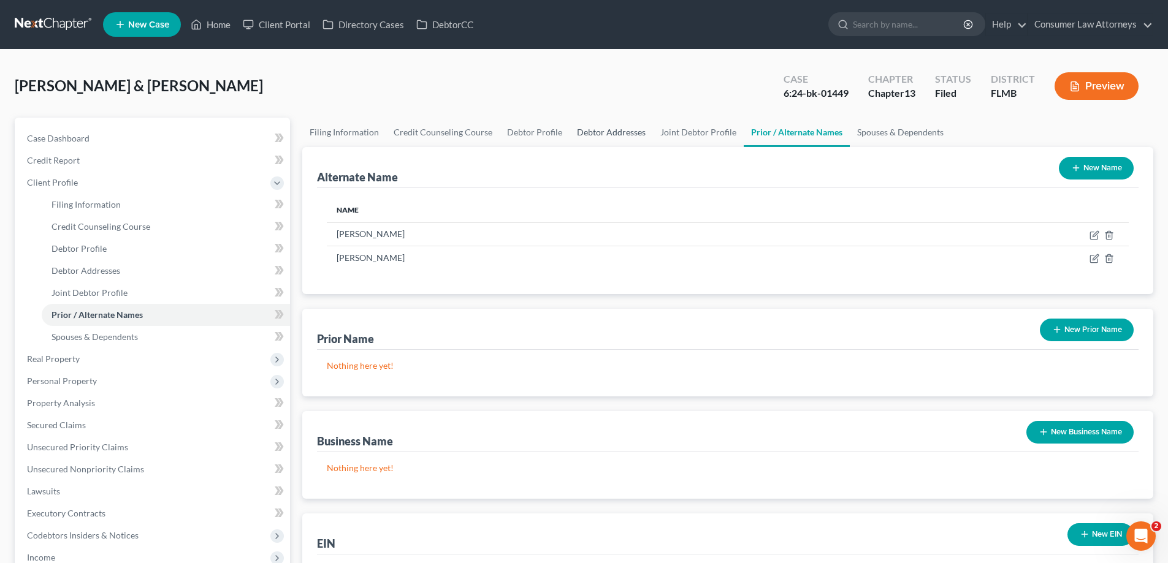
click at [613, 137] on link "Debtor Addresses" at bounding box center [611, 132] width 83 height 29
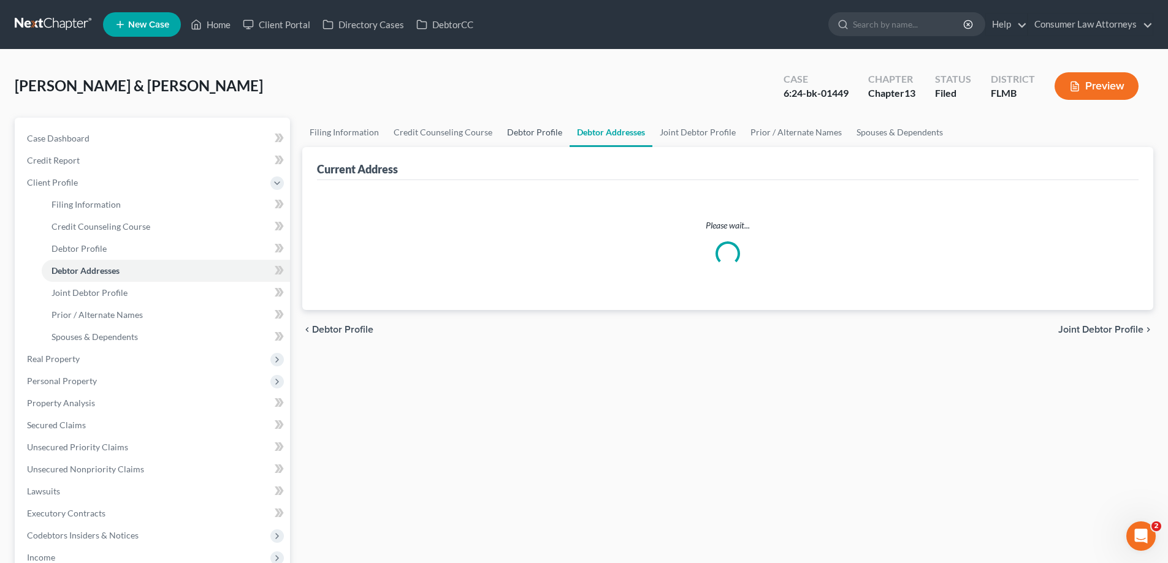
click at [543, 136] on link "Debtor Profile" at bounding box center [535, 132] width 70 height 29
select select "1"
select select "3"
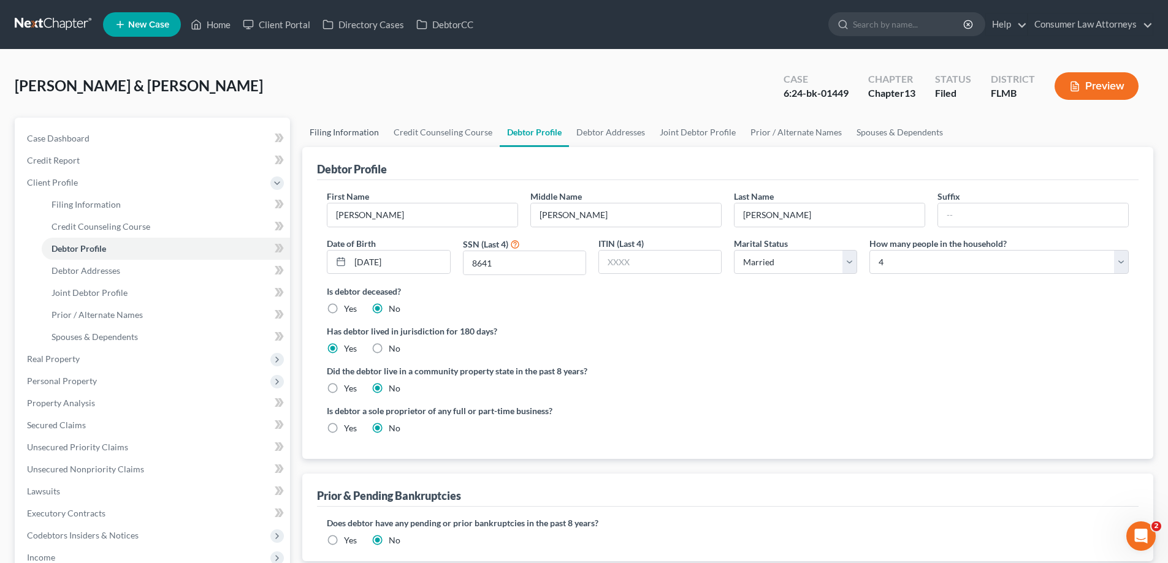
click at [358, 137] on link "Filing Information" at bounding box center [344, 132] width 84 height 29
select select "1"
select select "3"
select select "15"
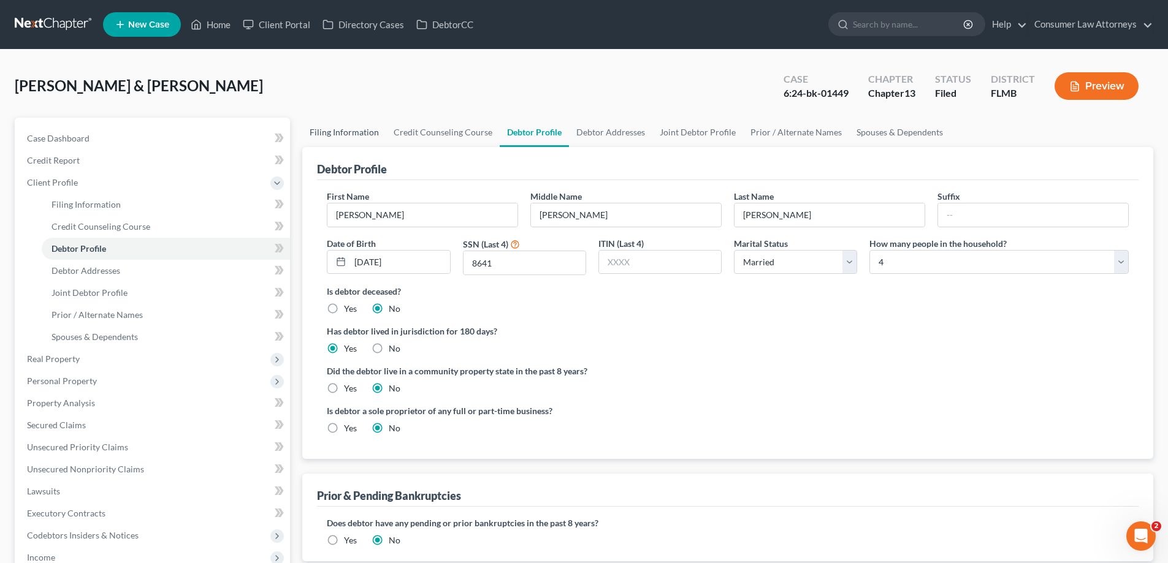
select select "0"
select select "9"
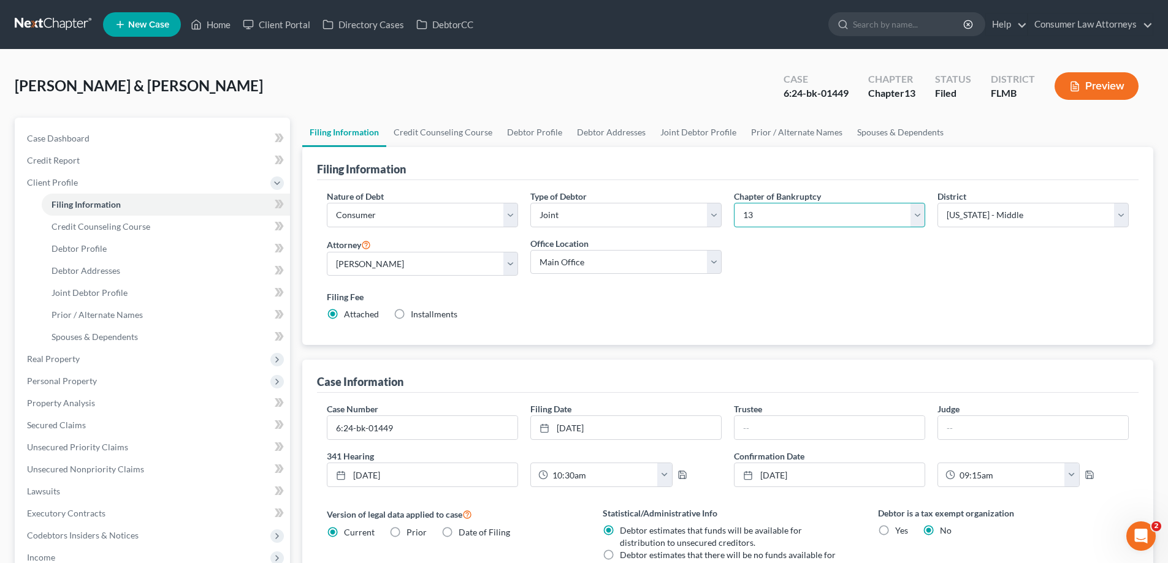
drag, startPoint x: 913, startPoint y: 223, endPoint x: 842, endPoint y: 227, distance: 70.6
click at [913, 223] on select "Select 7 11 12 13" at bounding box center [829, 215] width 191 height 25
select select "0"
click at [734, 203] on select "Select 7 11 12 13" at bounding box center [829, 215] width 191 height 25
click at [199, 23] on icon at bounding box center [196, 24] width 11 height 15
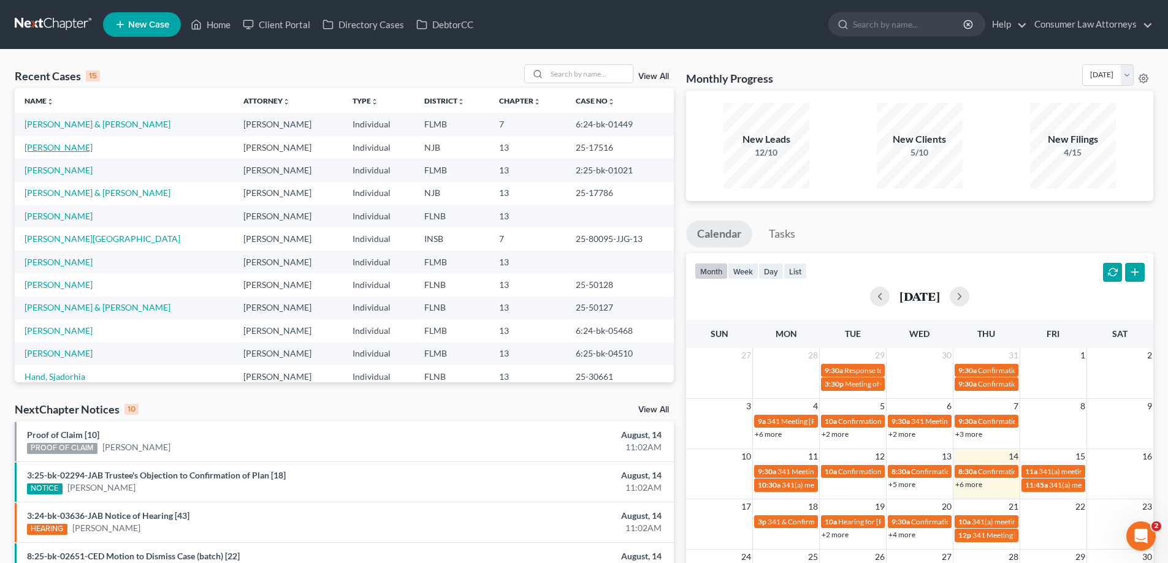
click at [69, 151] on link "[PERSON_NAME]" at bounding box center [59, 147] width 68 height 10
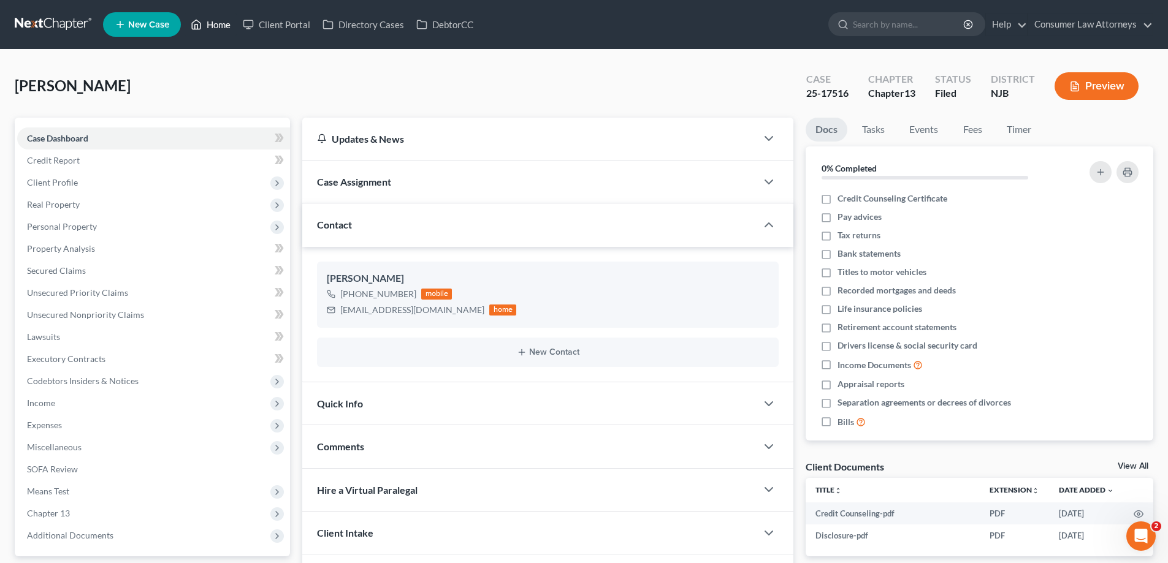
click at [218, 25] on link "Home" at bounding box center [211, 24] width 52 height 22
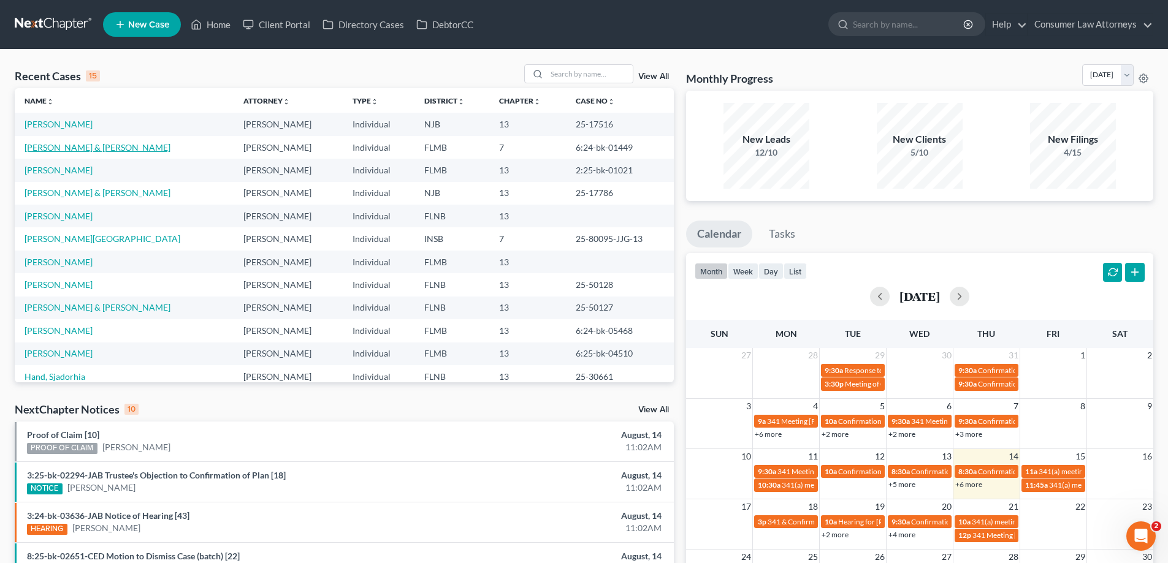
click at [68, 147] on link "[PERSON_NAME] & [PERSON_NAME]" at bounding box center [98, 147] width 146 height 10
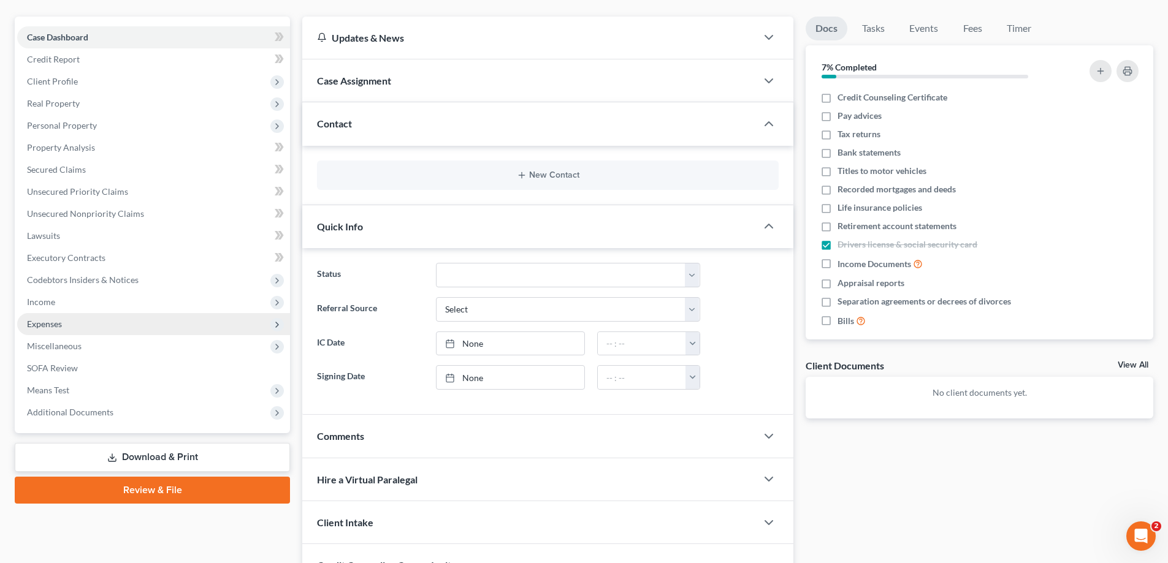
scroll to position [215, 0]
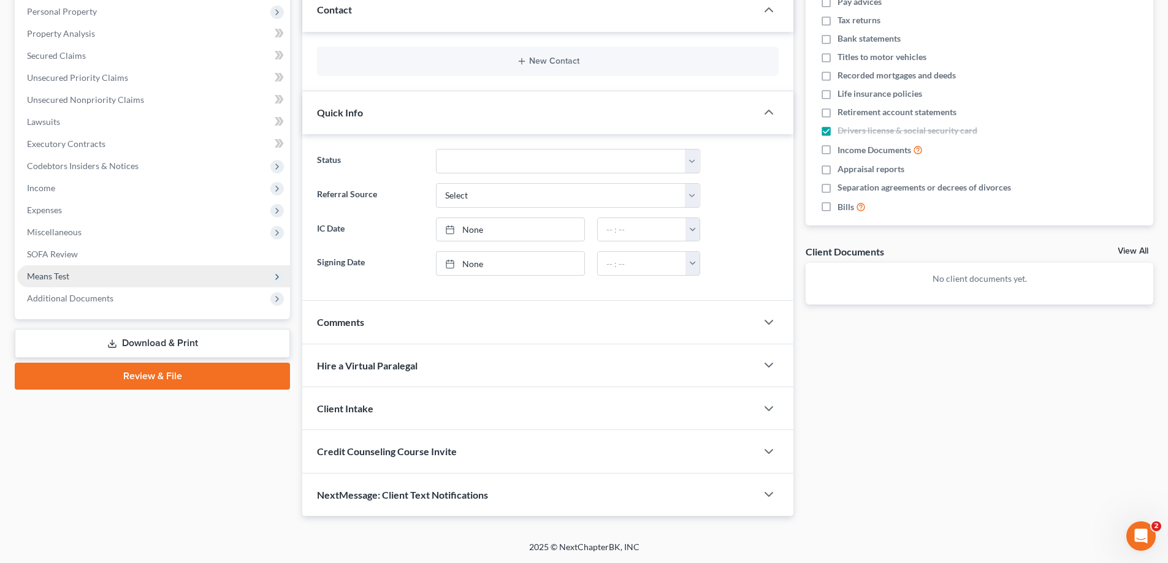
click at [46, 275] on span "Means Test" at bounding box center [48, 276] width 42 height 10
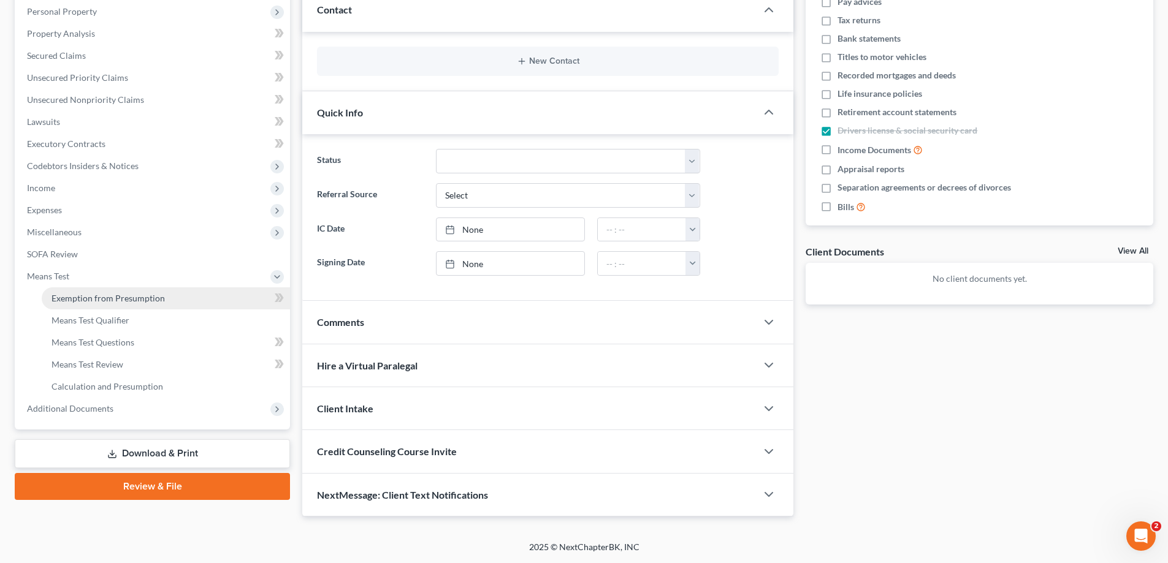
click at [73, 305] on link "Exemption from Presumption" at bounding box center [166, 299] width 248 height 22
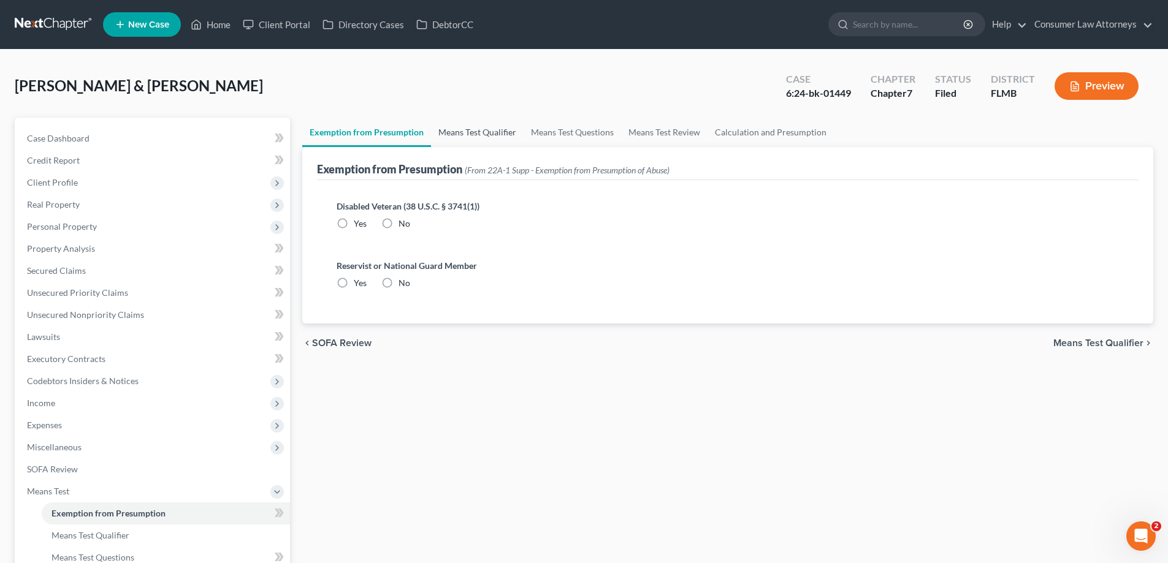
click at [490, 137] on link "Means Test Qualifier" at bounding box center [477, 132] width 93 height 29
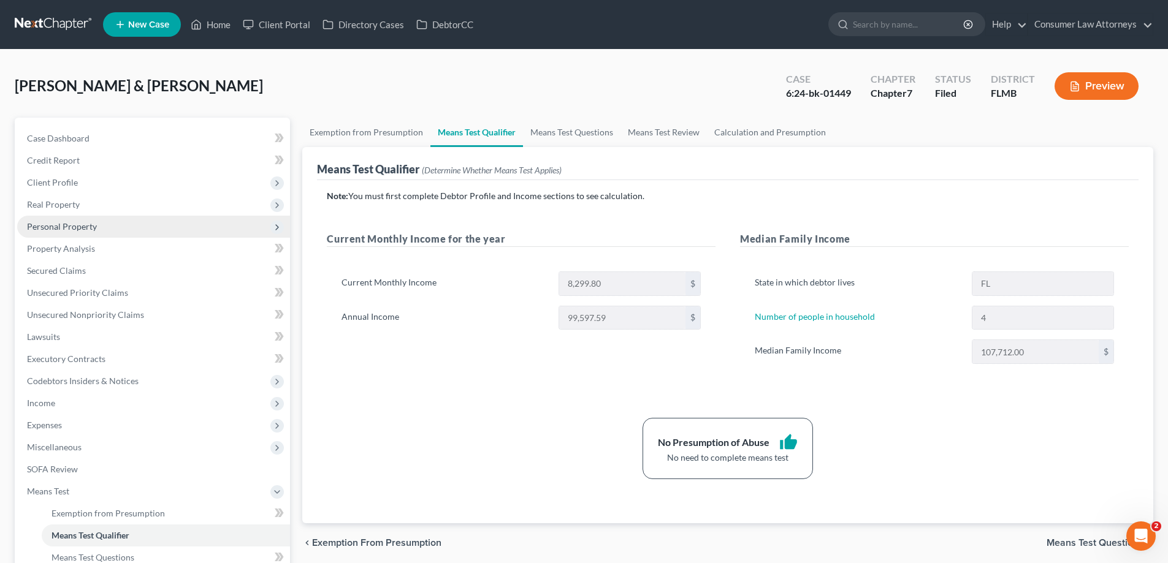
click at [63, 232] on span "Personal Property" at bounding box center [153, 227] width 273 height 22
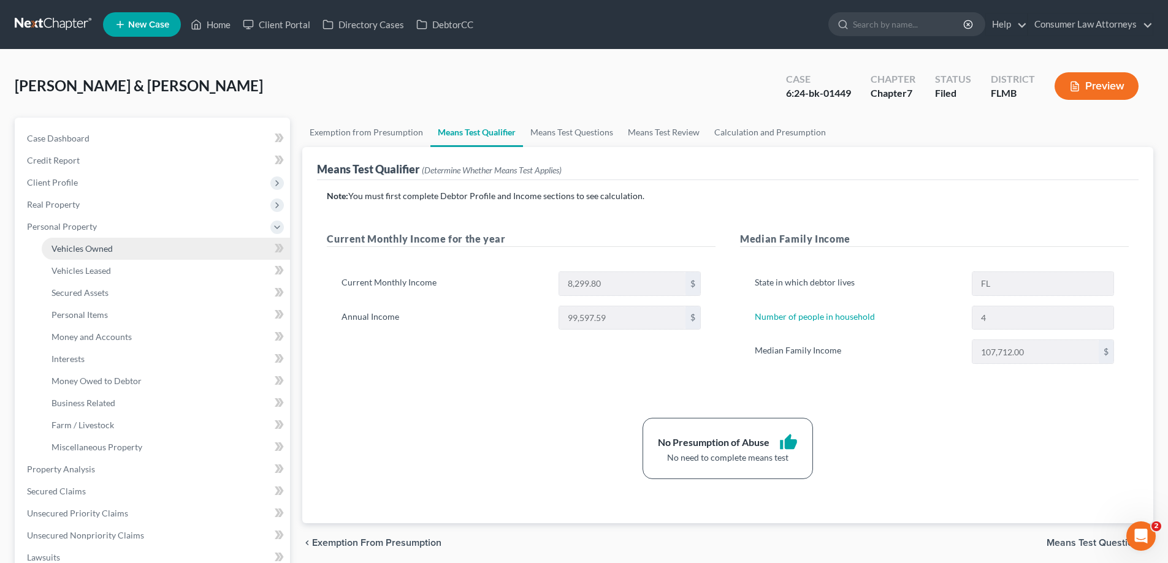
click at [90, 246] on span "Vehicles Owned" at bounding box center [82, 248] width 61 height 10
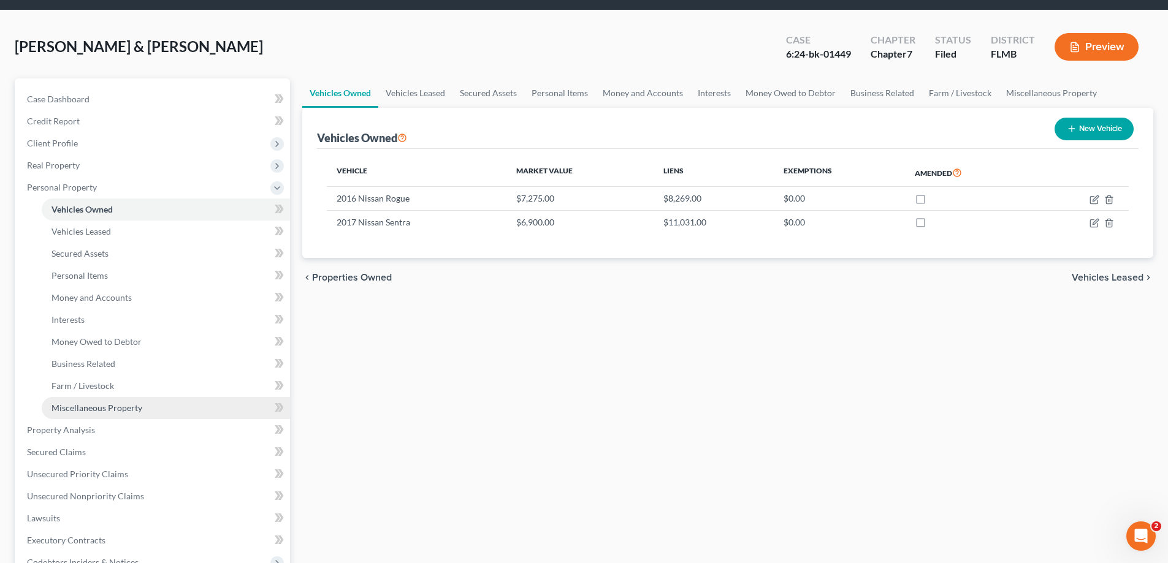
scroll to position [61, 0]
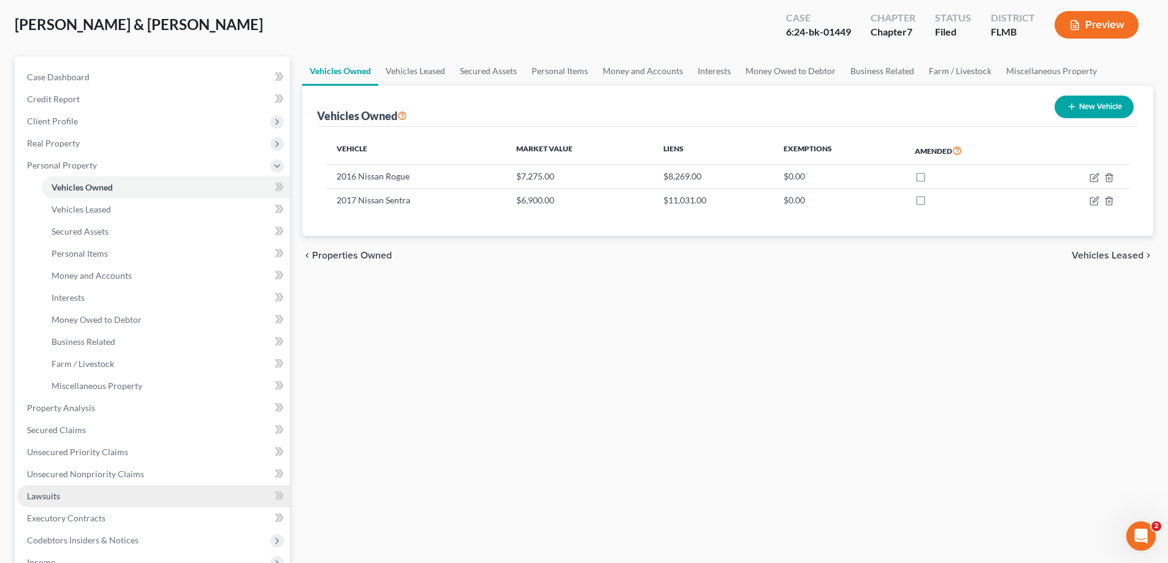
click at [55, 502] on link "Lawsuits" at bounding box center [153, 497] width 273 height 22
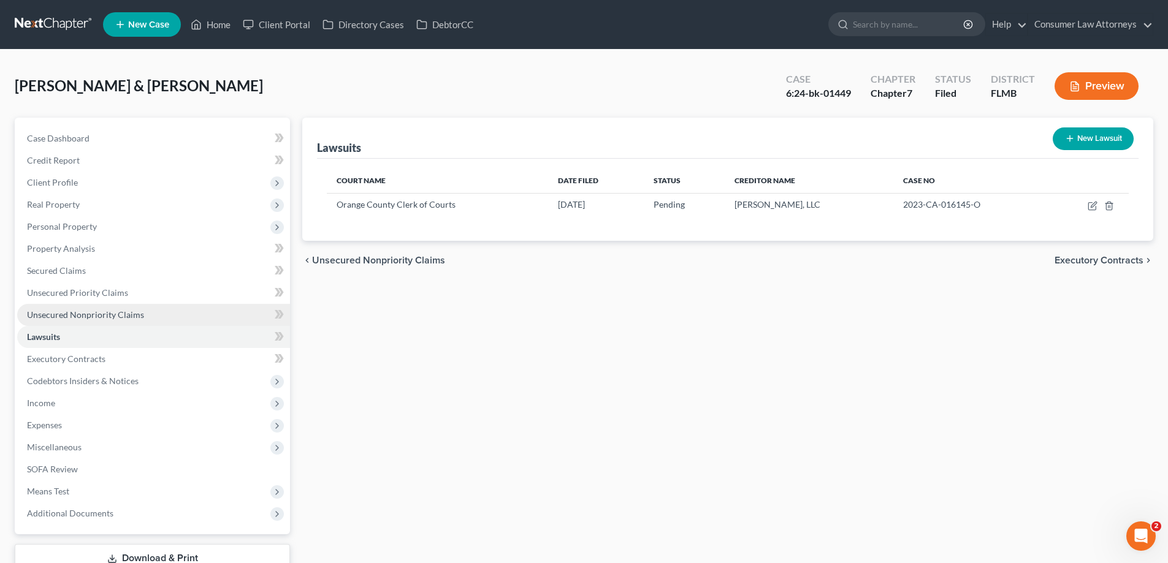
click at [114, 314] on span "Unsecured Nonpriority Claims" at bounding box center [85, 315] width 117 height 10
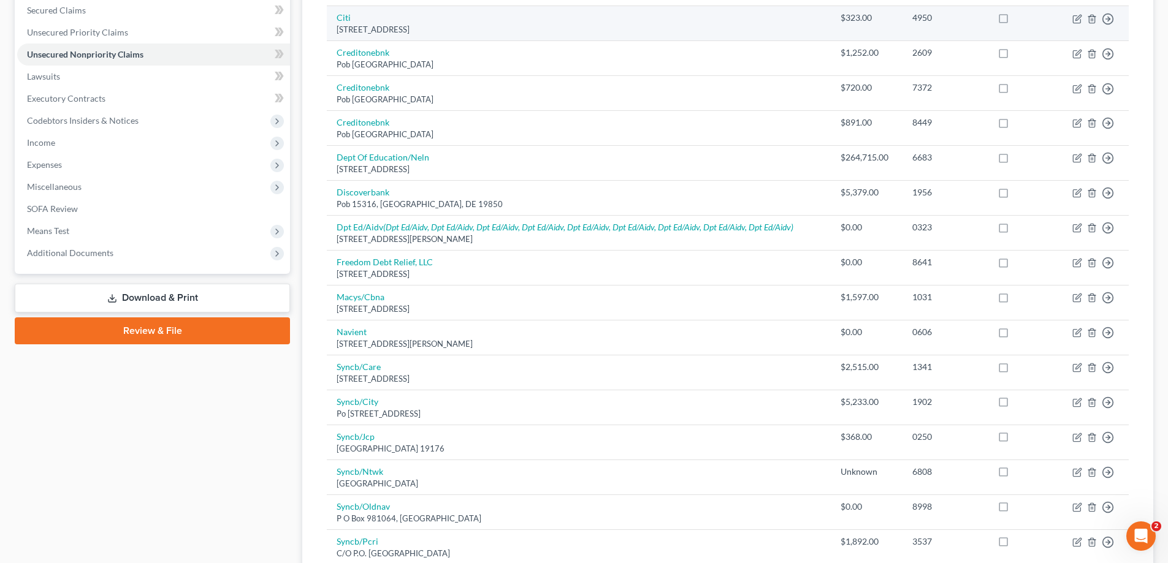
scroll to position [368, 0]
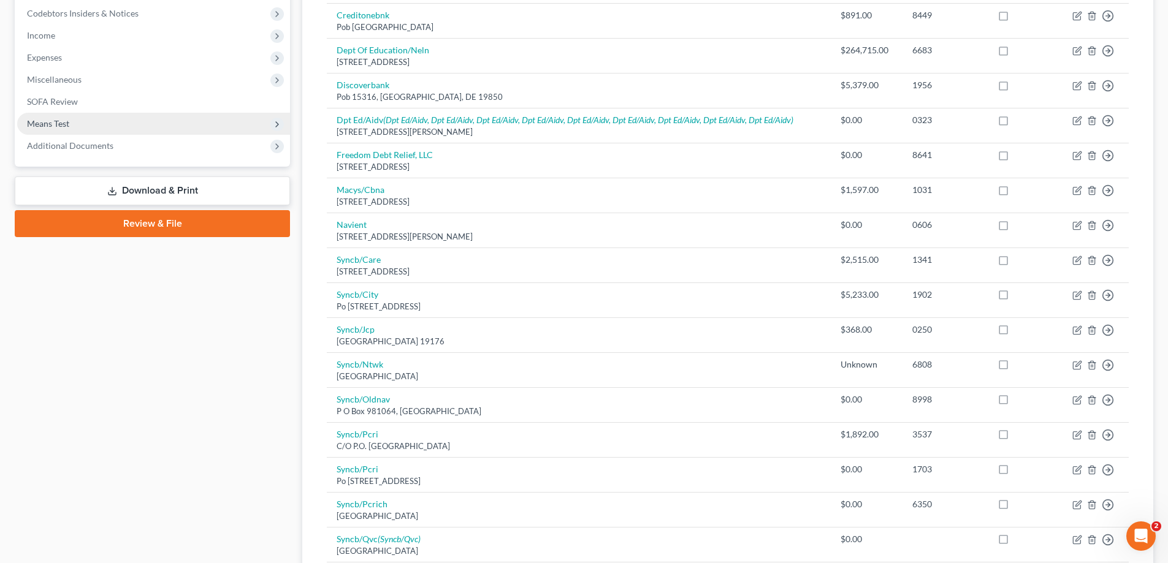
click at [34, 121] on span "Means Test" at bounding box center [48, 123] width 42 height 10
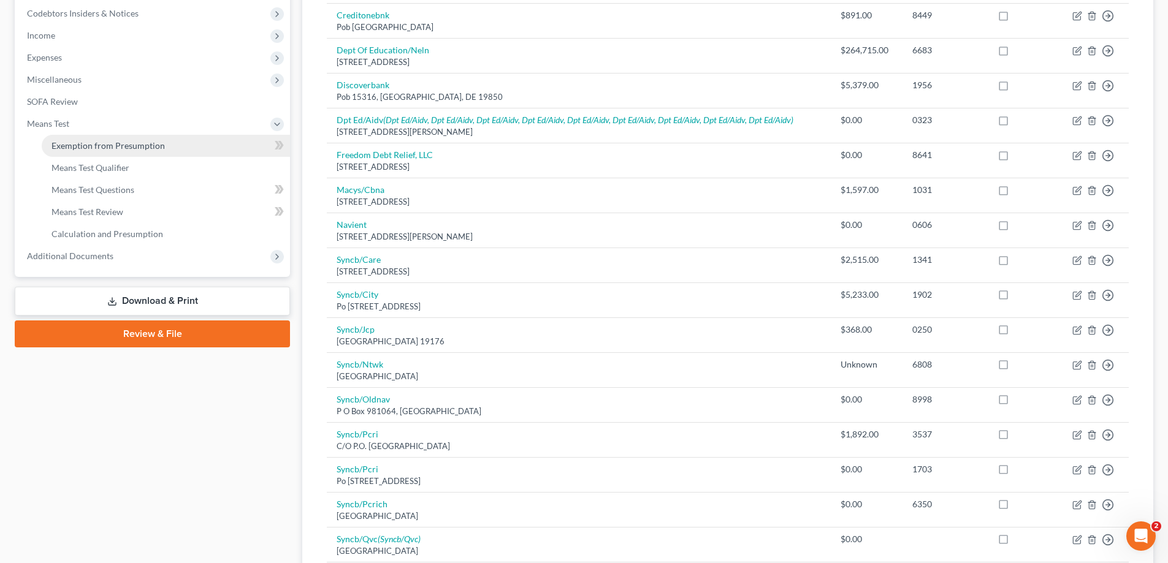
click at [73, 153] on link "Exemption from Presumption" at bounding box center [166, 146] width 248 height 22
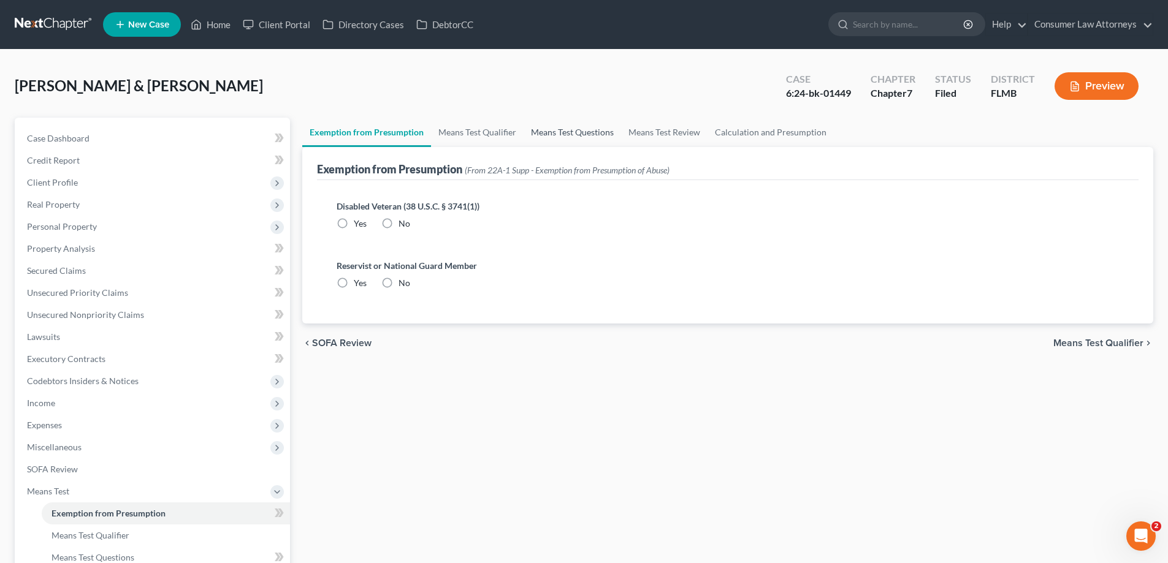
click at [568, 133] on link "Means Test Questions" at bounding box center [572, 132] width 97 height 29
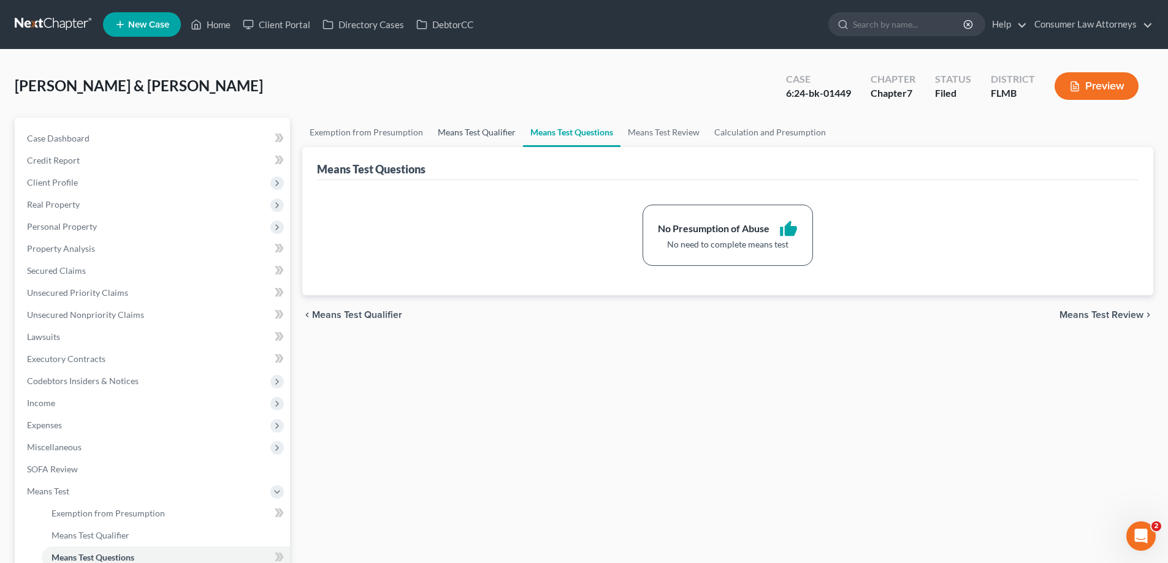
click at [493, 134] on link "Means Test Qualifier" at bounding box center [476, 132] width 93 height 29
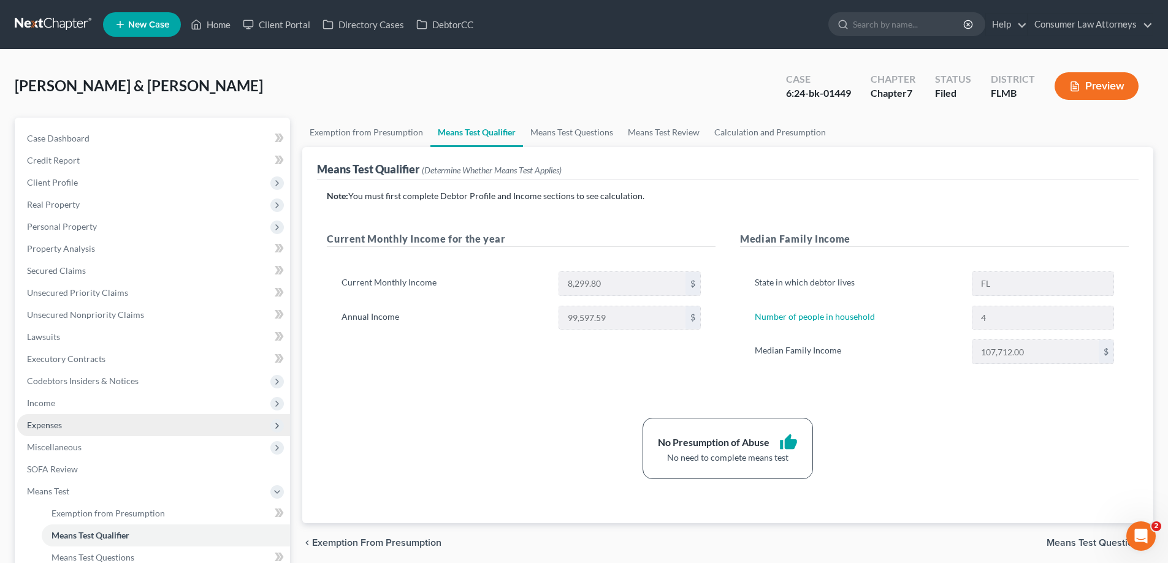
click at [48, 416] on span "Expenses" at bounding box center [153, 425] width 273 height 22
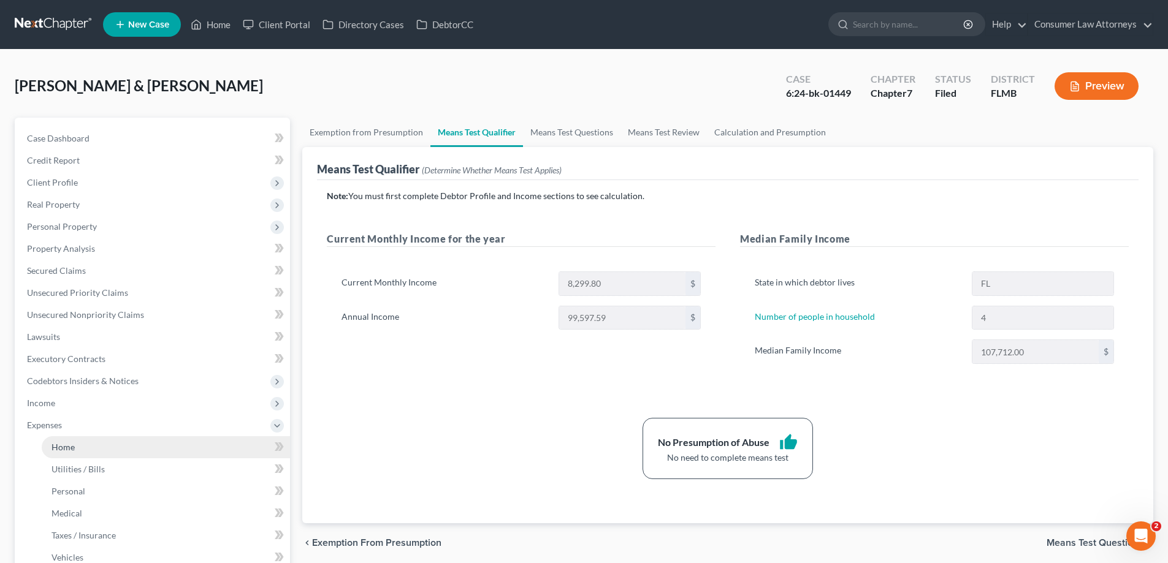
click at [64, 441] on link "Home" at bounding box center [166, 448] width 248 height 22
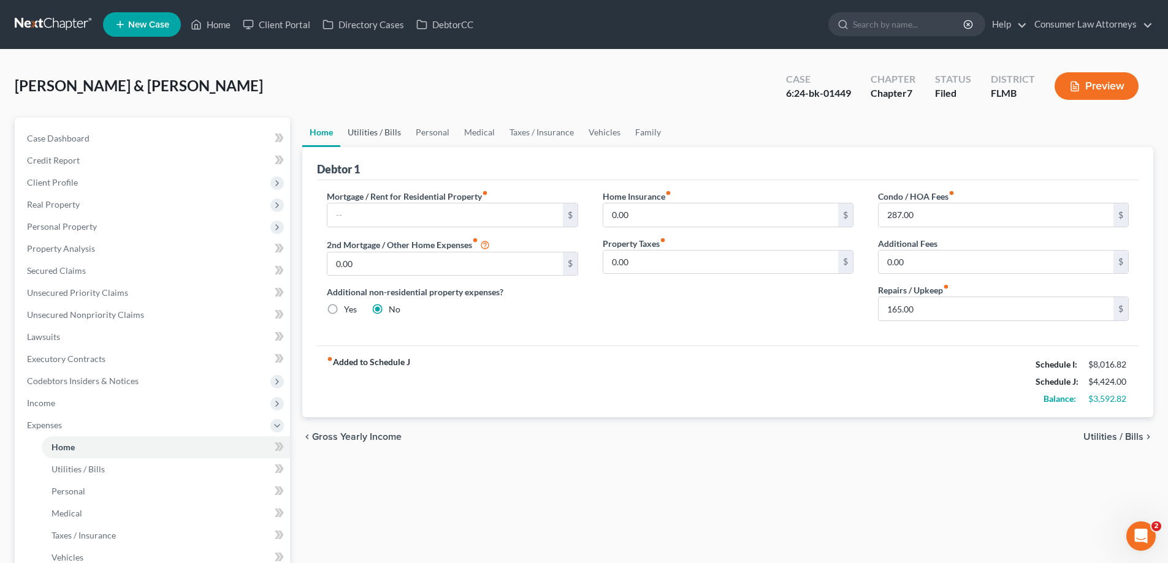
click at [388, 131] on link "Utilities / Bills" at bounding box center [374, 132] width 68 height 29
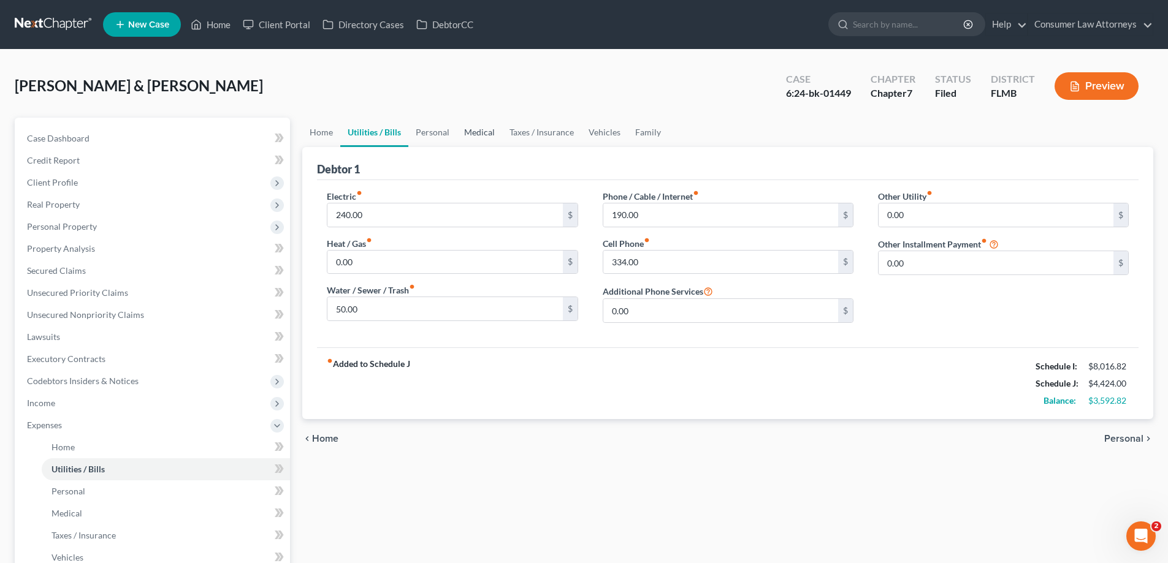
click at [493, 133] on link "Medical" at bounding box center [479, 132] width 45 height 29
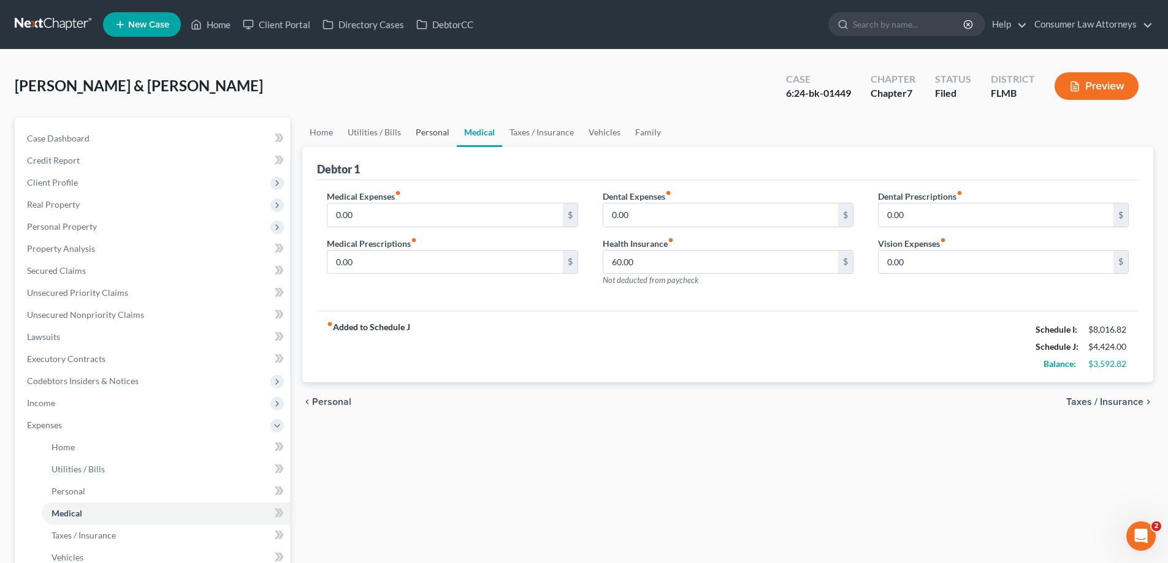
click at [435, 130] on link "Personal" at bounding box center [432, 132] width 48 height 29
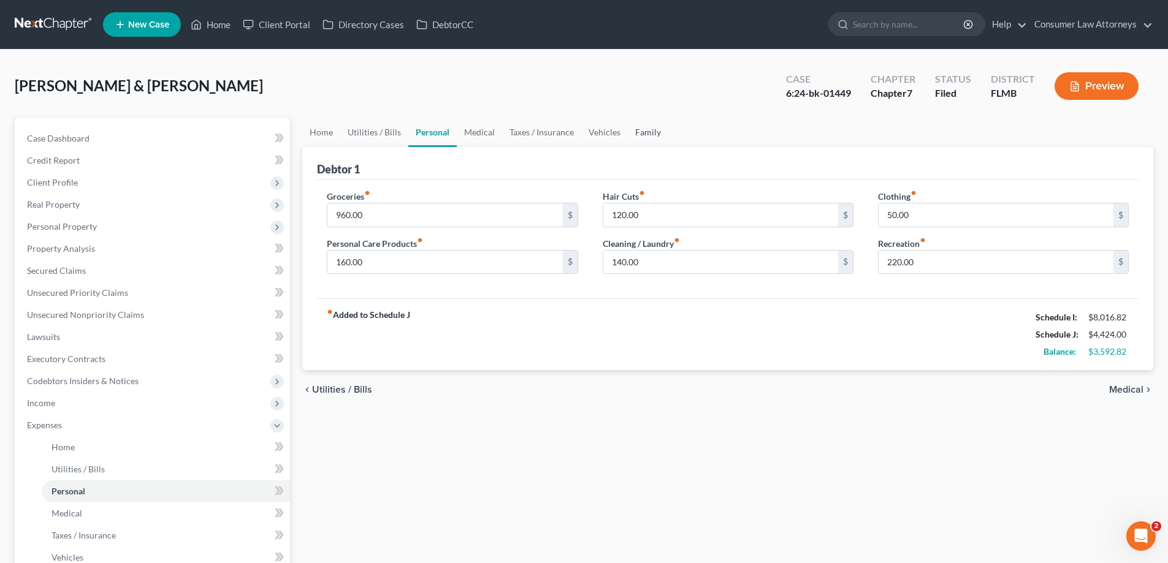
click at [641, 131] on link "Family" at bounding box center [648, 132] width 40 height 29
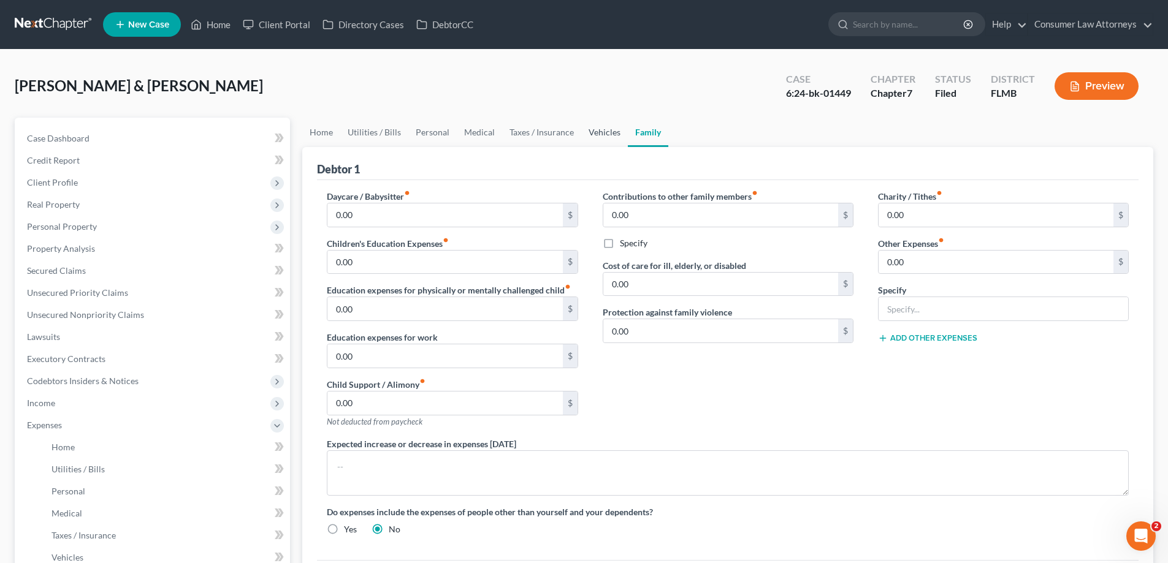
click at [594, 131] on link "Vehicles" at bounding box center [604, 132] width 47 height 29
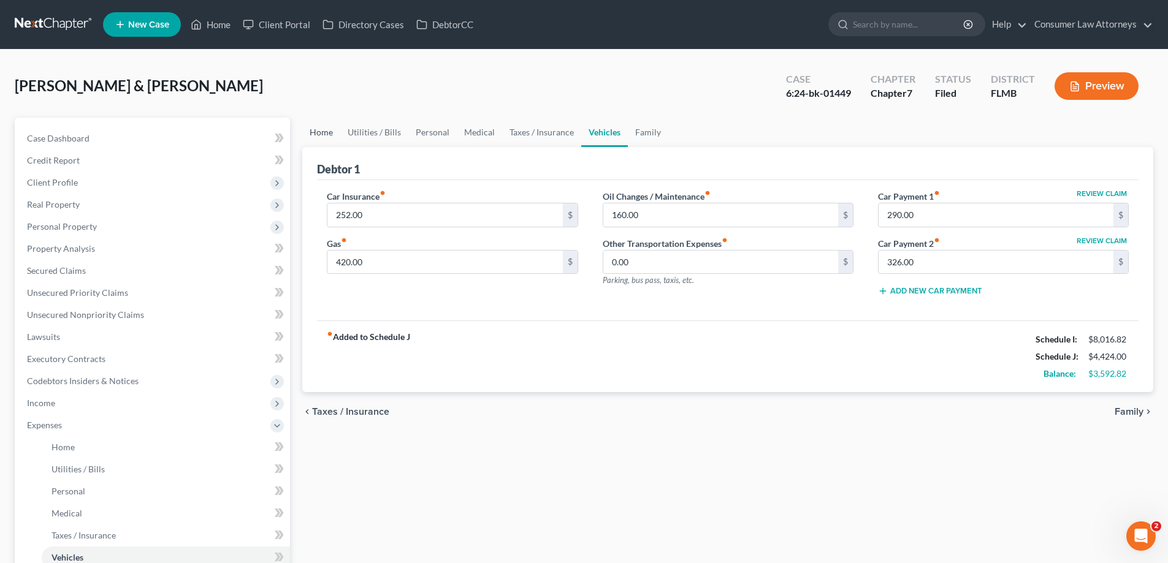
click at [317, 131] on link "Home" at bounding box center [321, 132] width 38 height 29
